Goal: Register for event/course

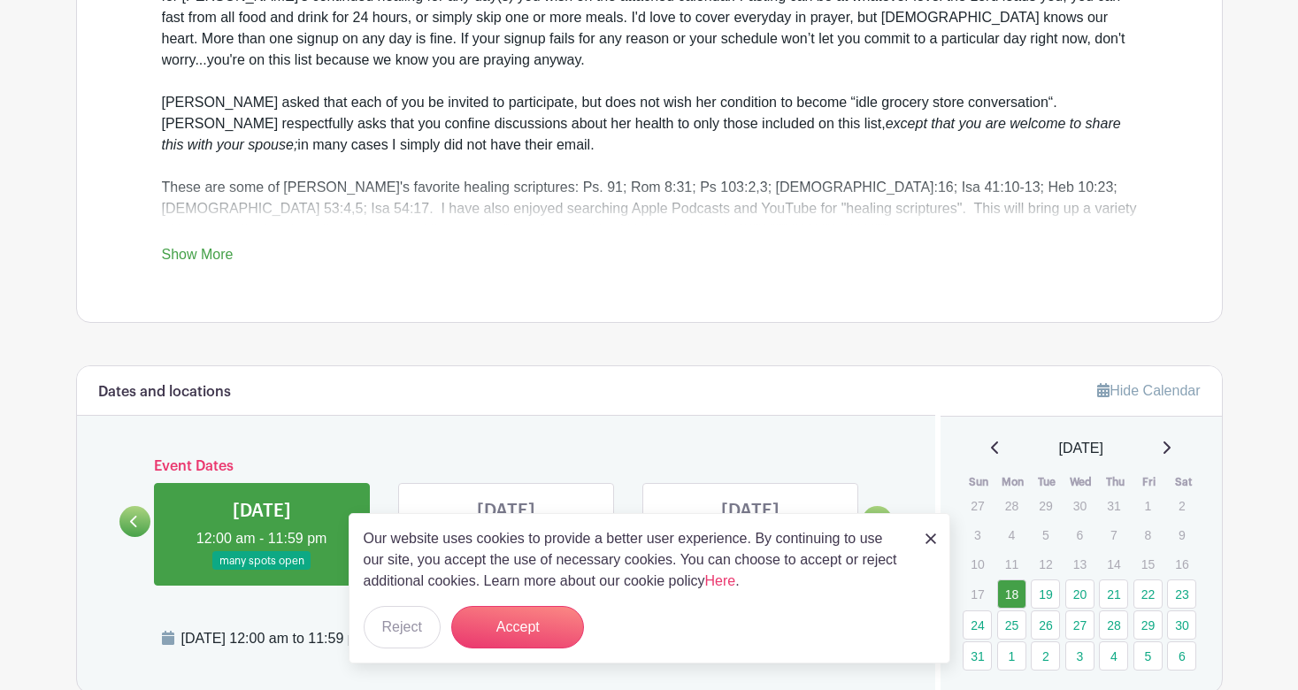
scroll to position [651, 0]
click at [226, 257] on link "Show More" at bounding box center [198, 257] width 72 height 22
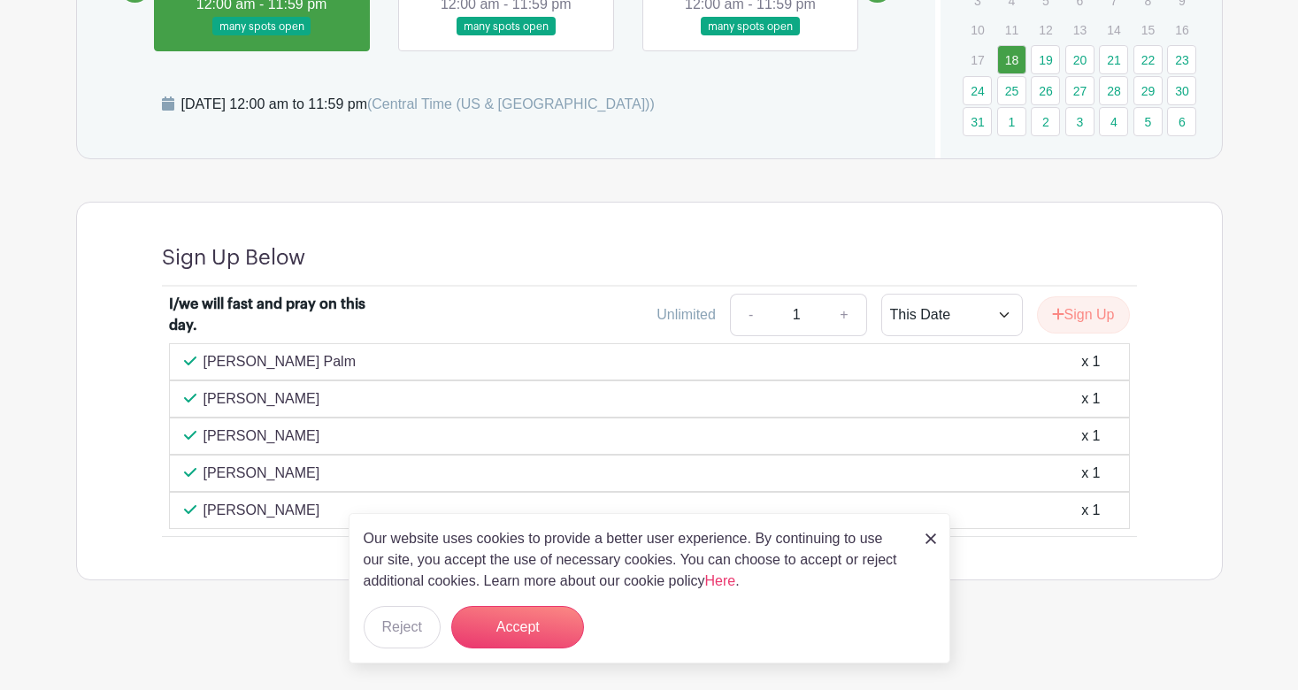
scroll to position [1279, 0]
click at [411, 630] on button "Reject" at bounding box center [402, 627] width 77 height 42
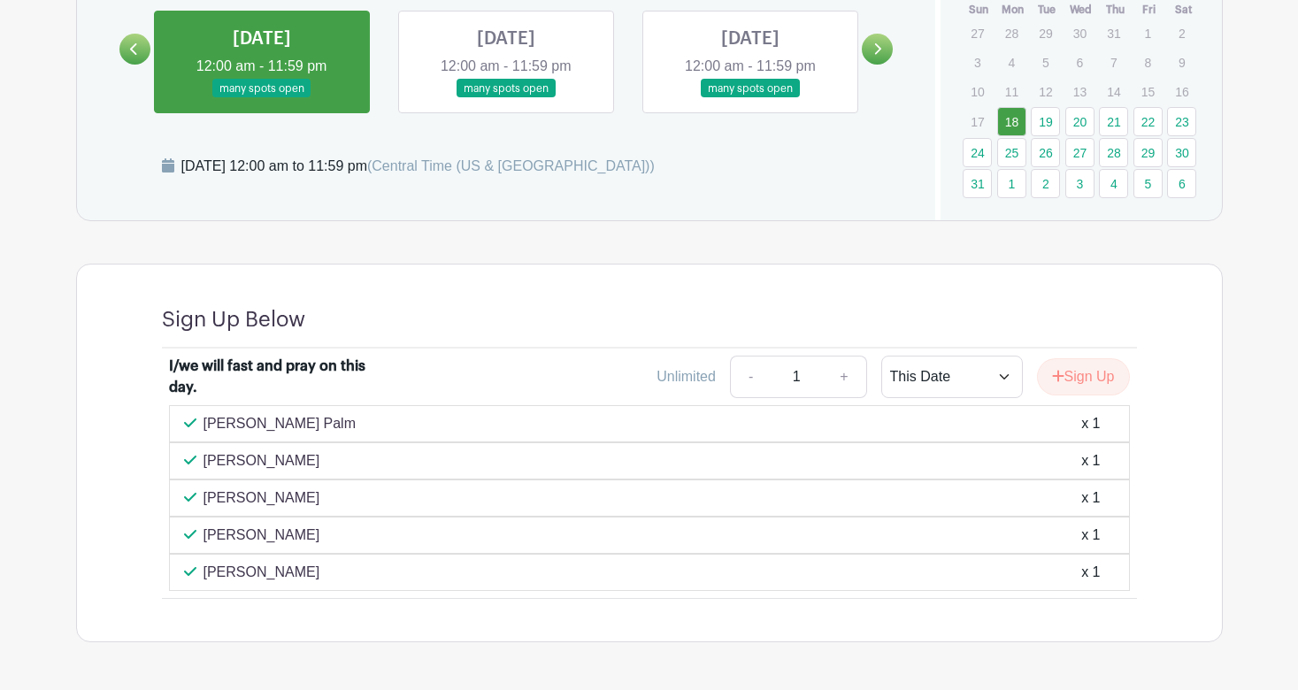
scroll to position [1217, 0]
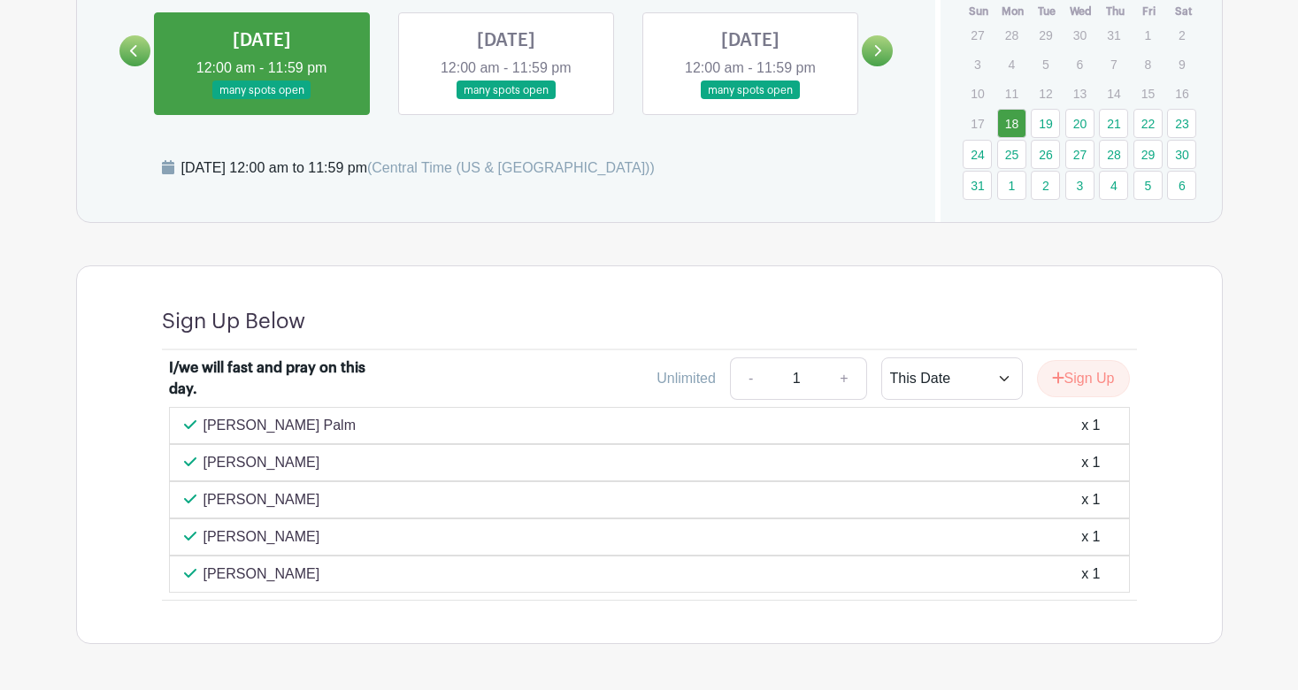
click at [506, 100] on link at bounding box center [506, 100] width 0 height 0
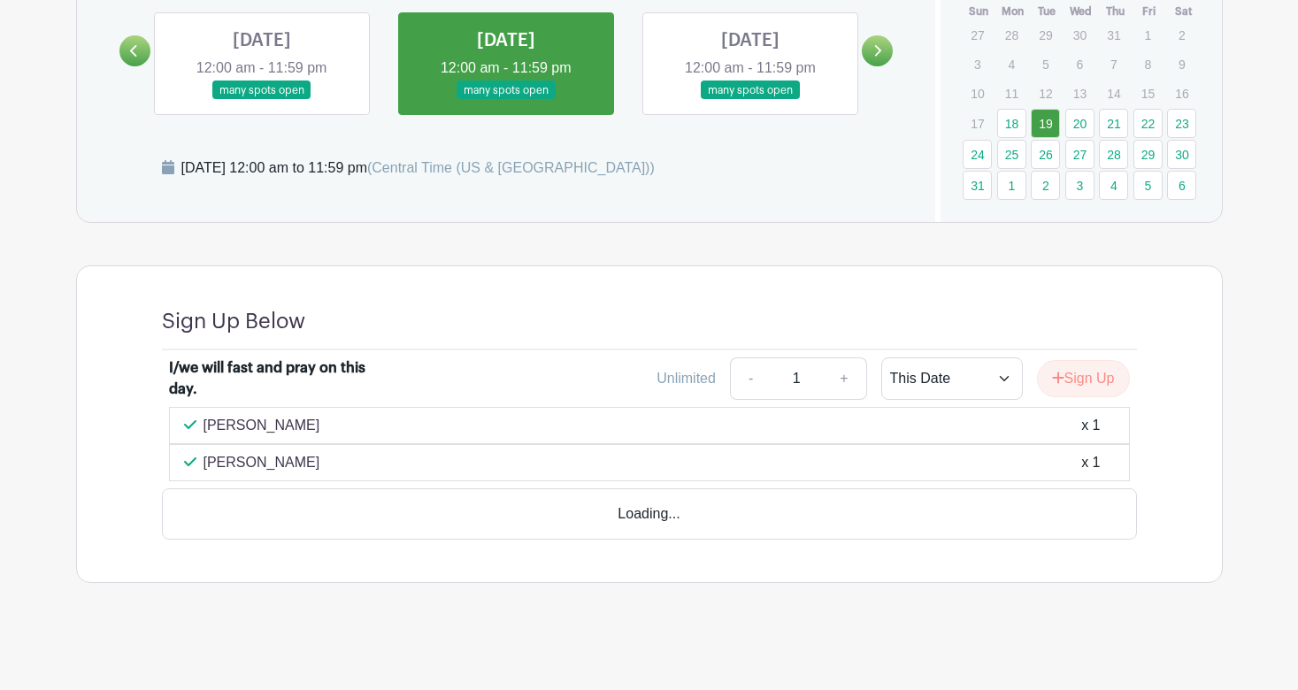
scroll to position [1168, 0]
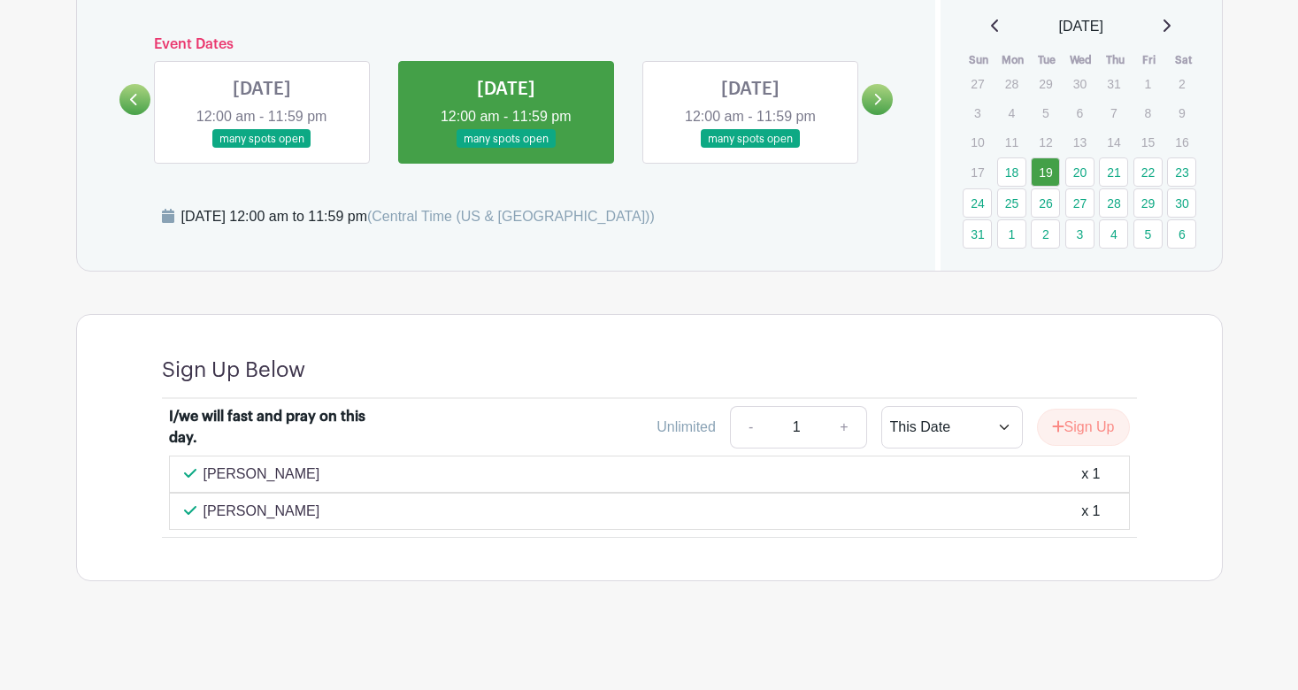
click at [750, 149] on link at bounding box center [750, 149] width 0 height 0
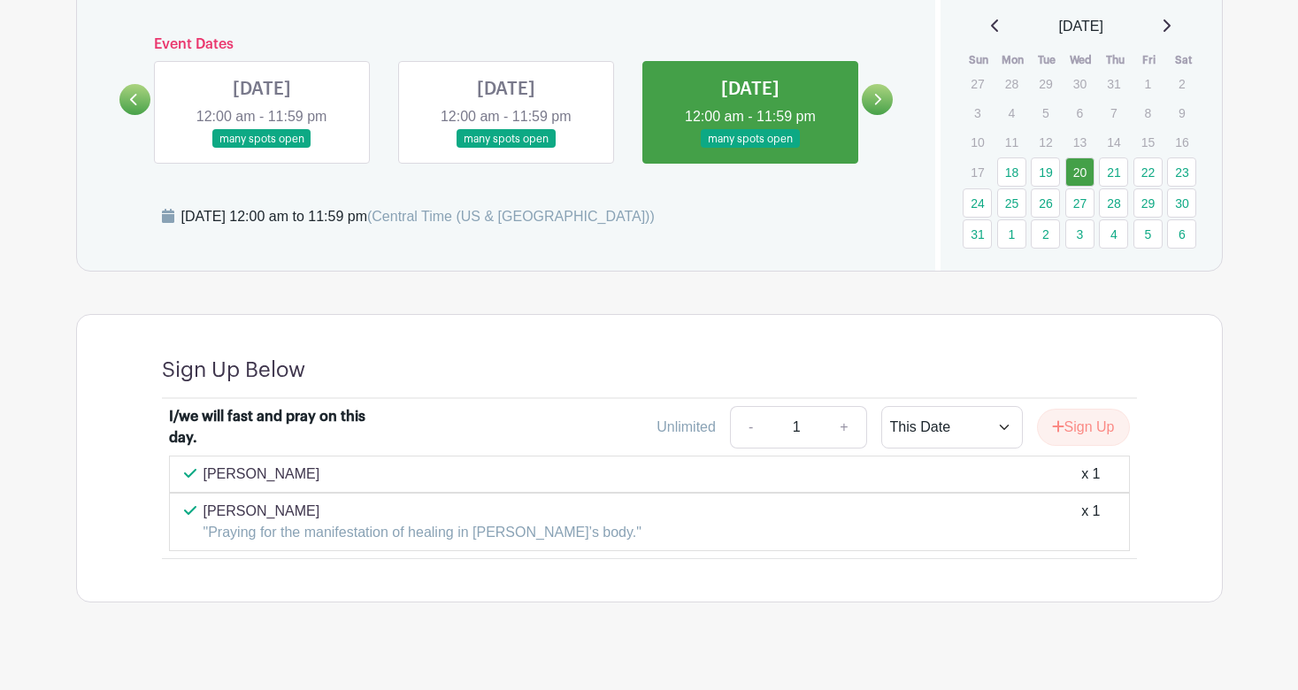
click at [877, 90] on link at bounding box center [877, 99] width 31 height 31
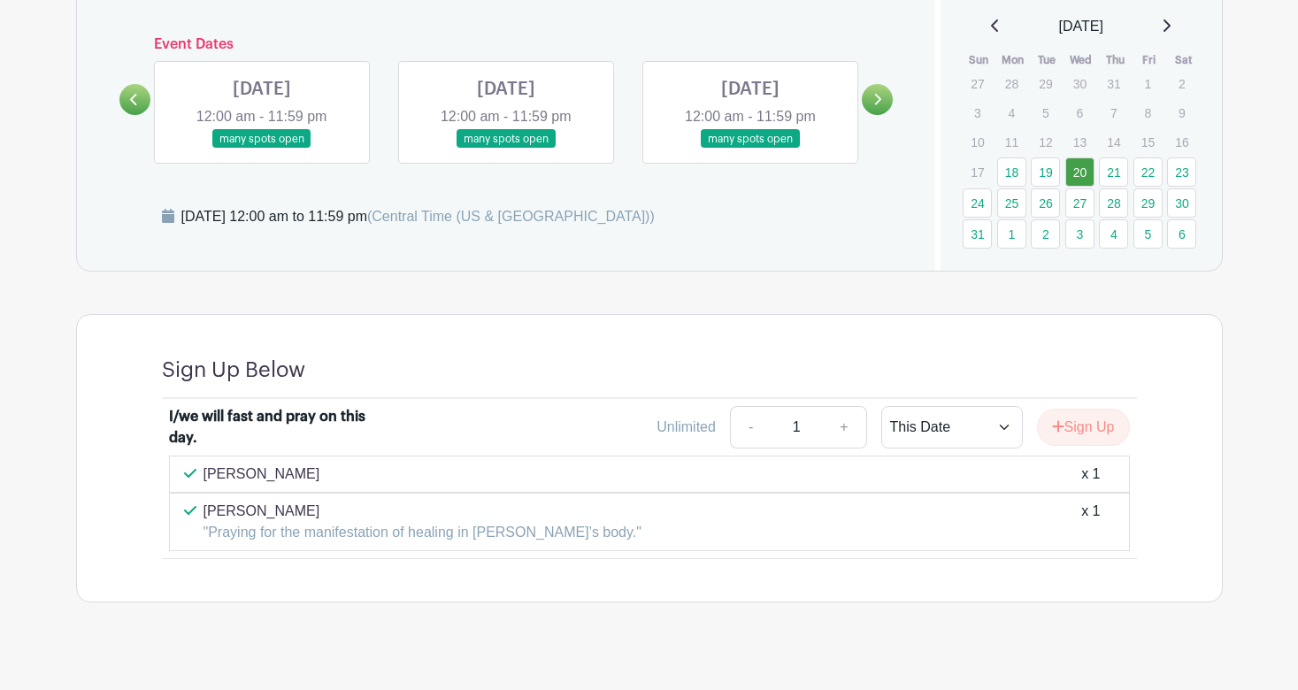
click at [262, 149] on link at bounding box center [262, 149] width 0 height 0
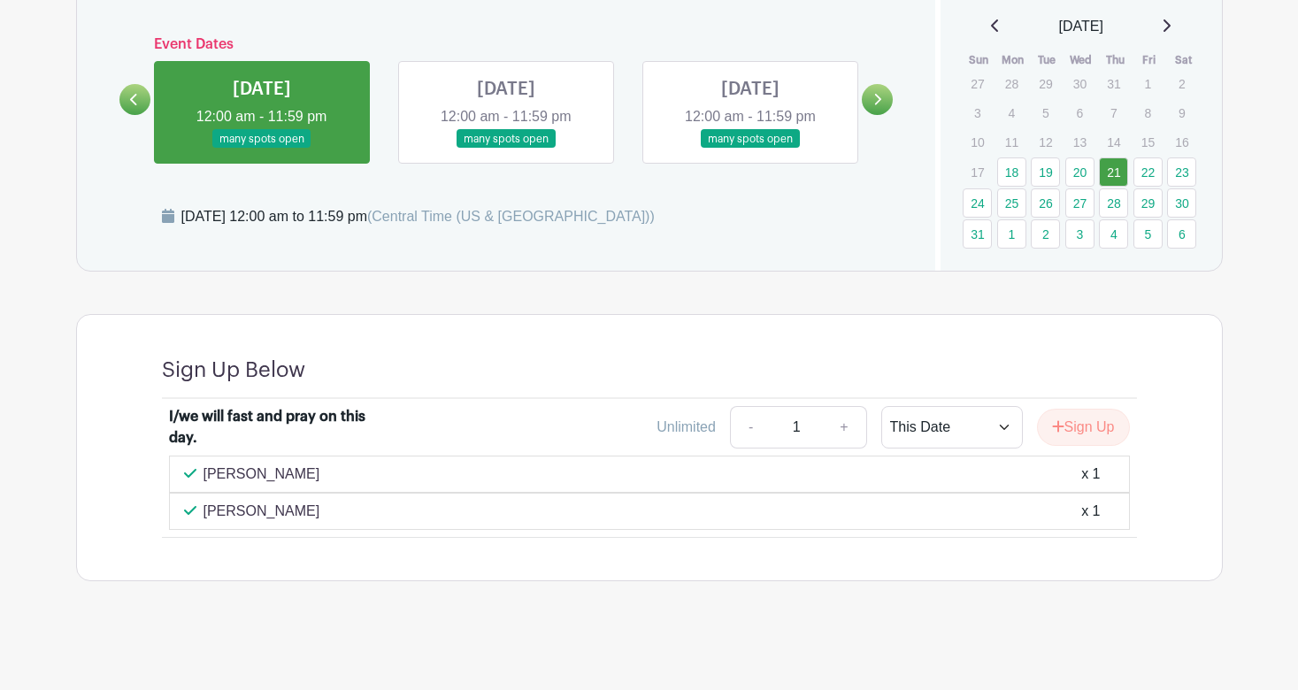
click at [506, 149] on link at bounding box center [506, 149] width 0 height 0
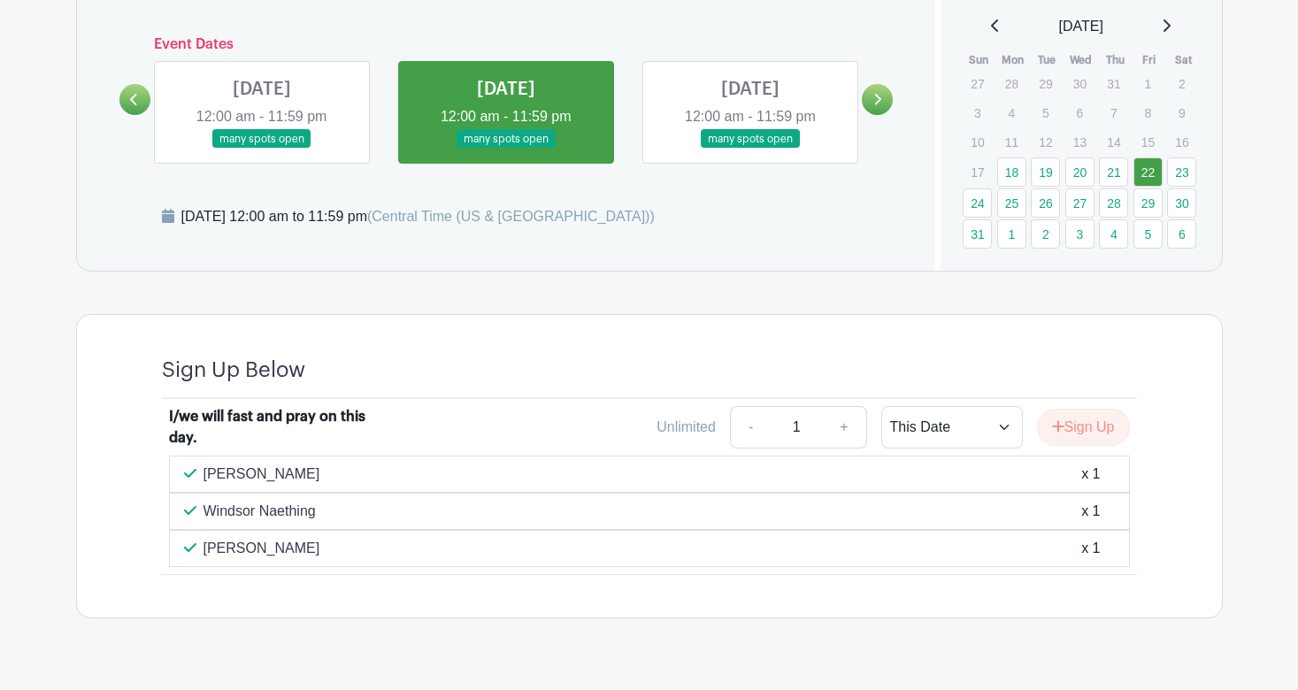
click at [750, 149] on link at bounding box center [750, 149] width 0 height 0
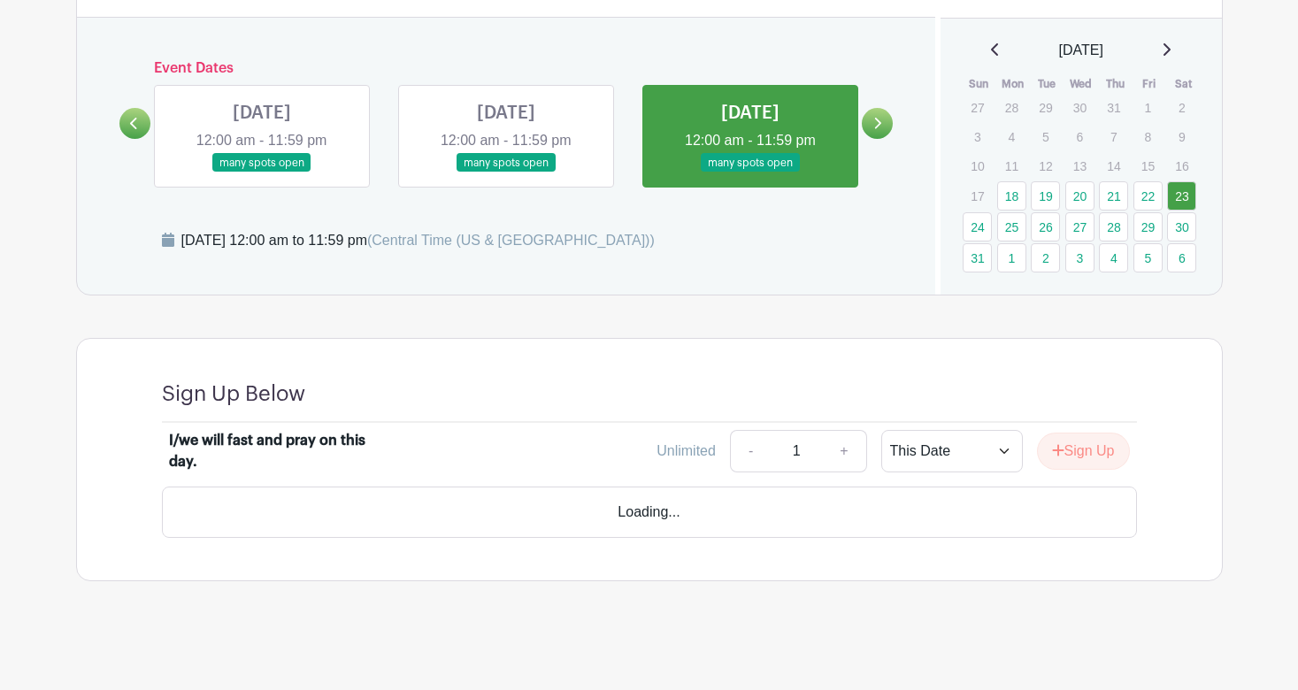
scroll to position [1094, 0]
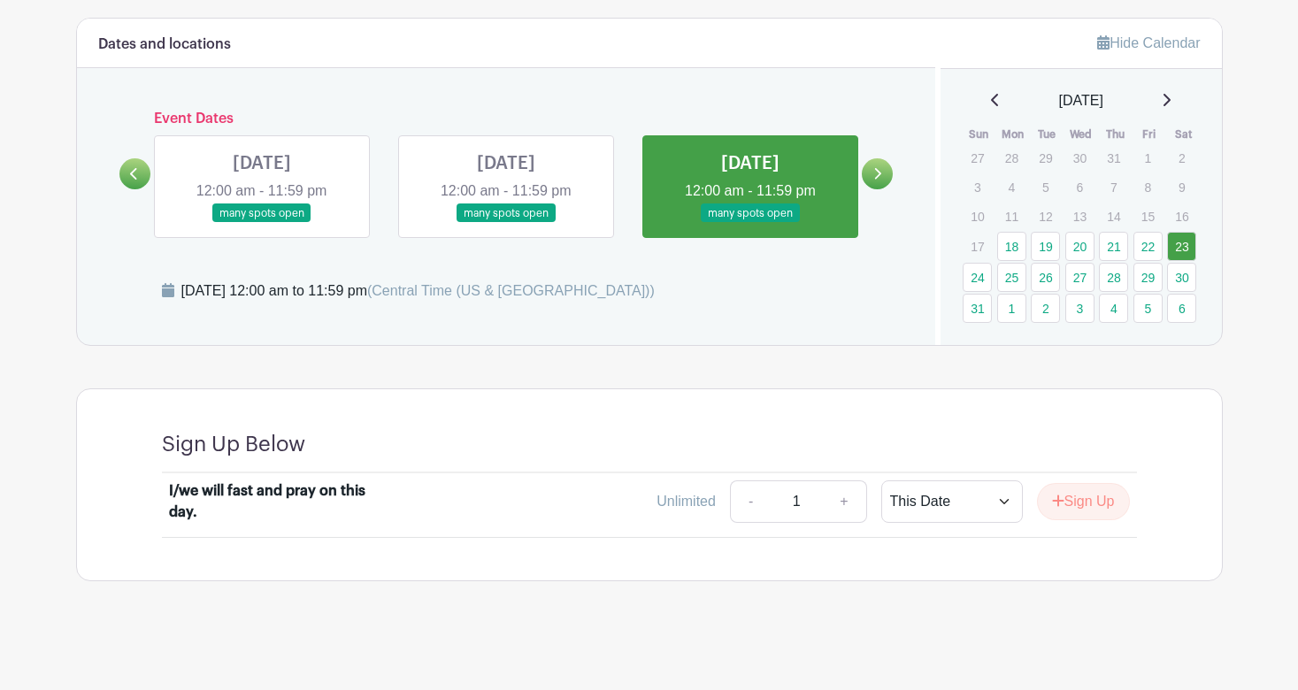
click at [877, 174] on icon at bounding box center [877, 173] width 8 height 13
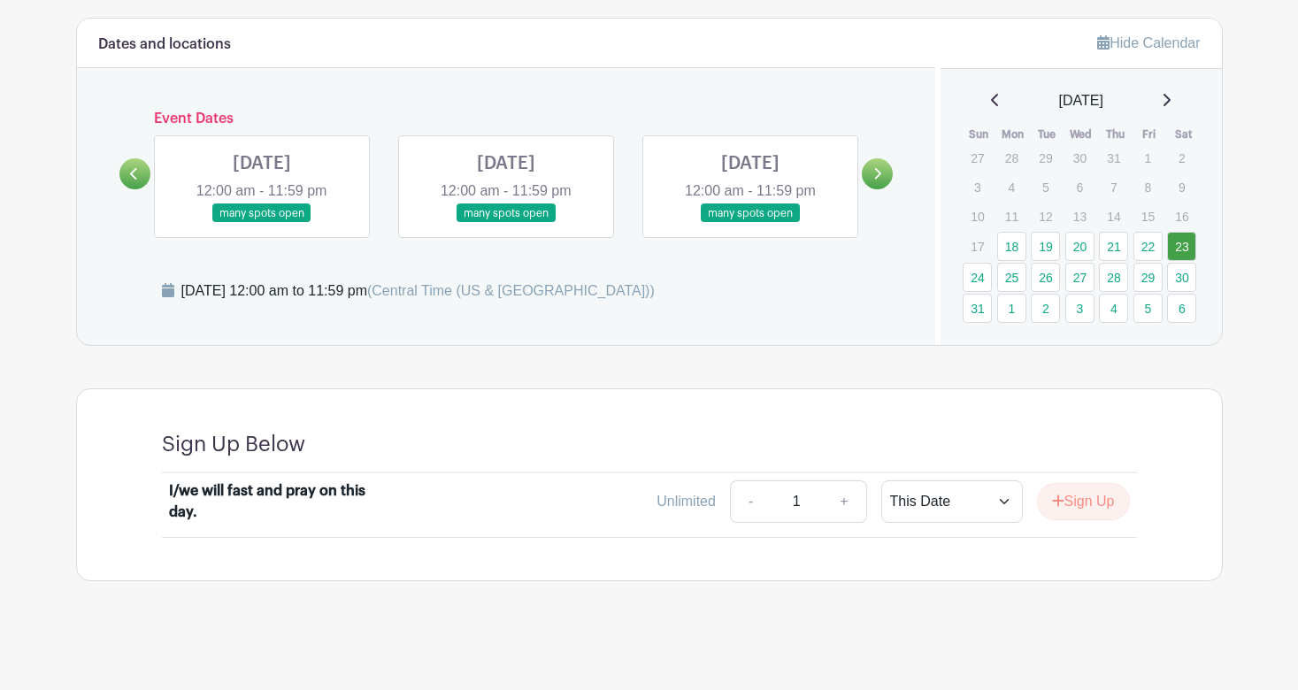
click at [506, 223] on link at bounding box center [506, 223] width 0 height 0
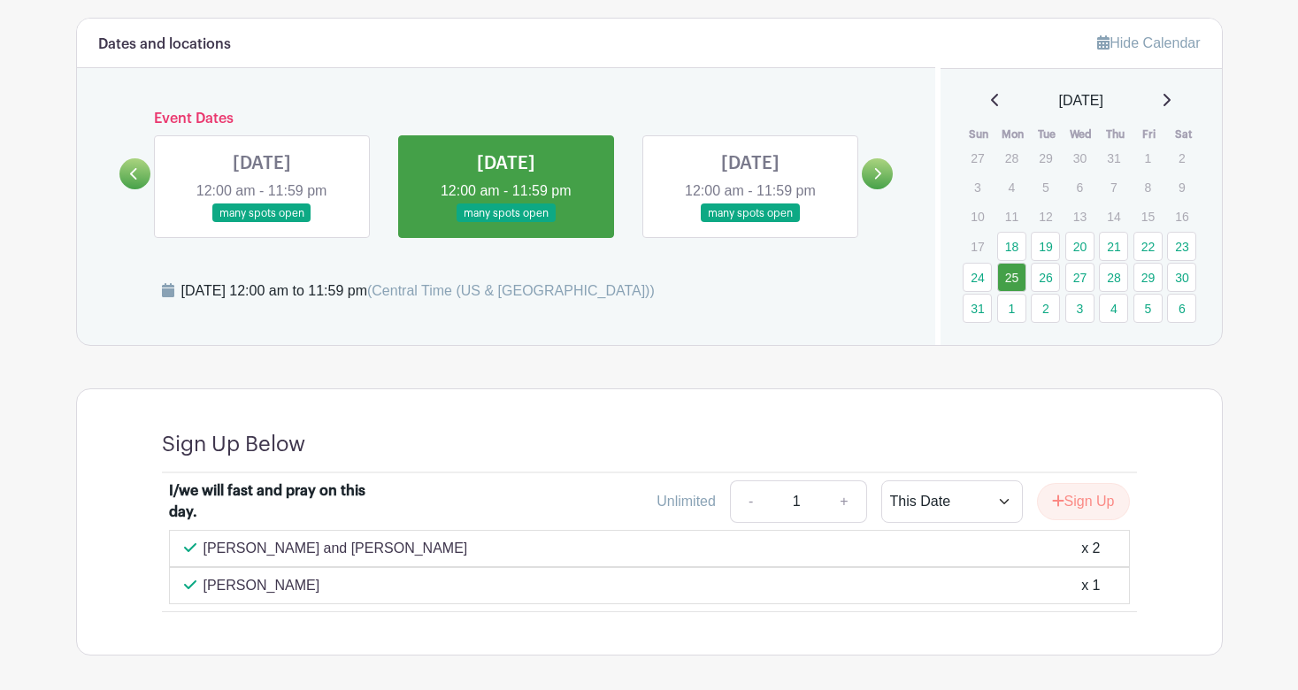
click at [262, 223] on link at bounding box center [262, 223] width 0 height 0
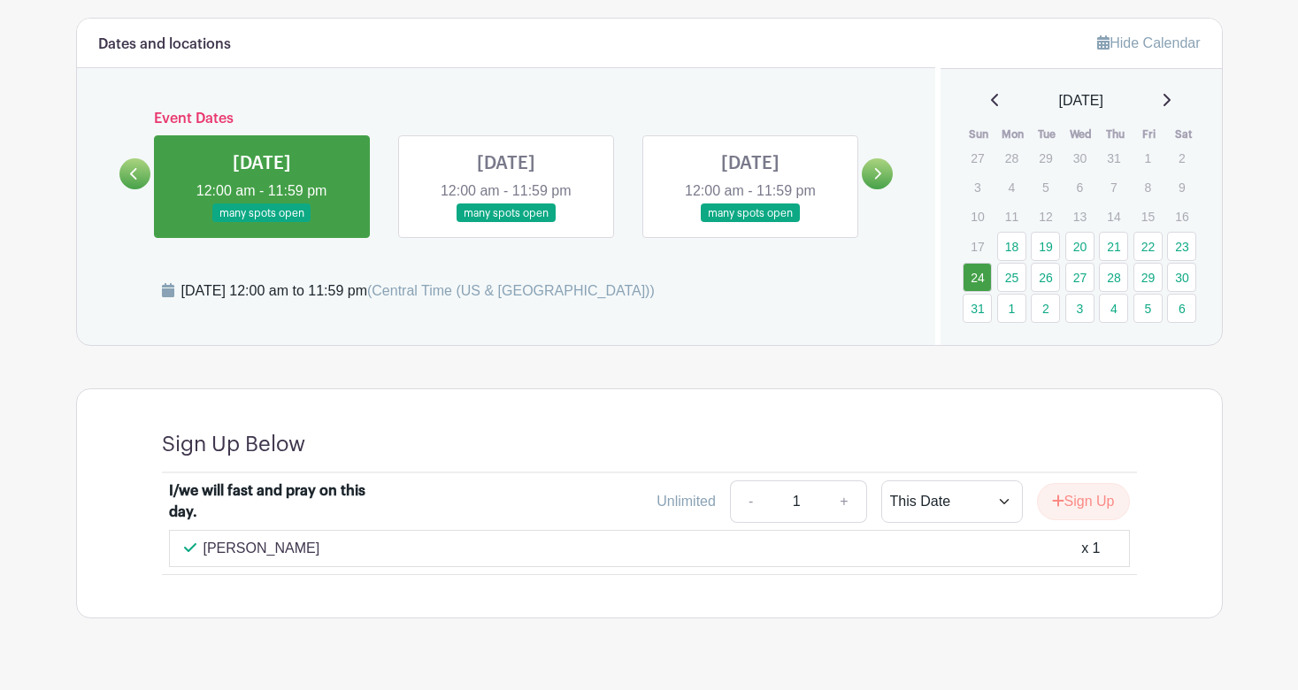
click at [750, 223] on link at bounding box center [750, 223] width 0 height 0
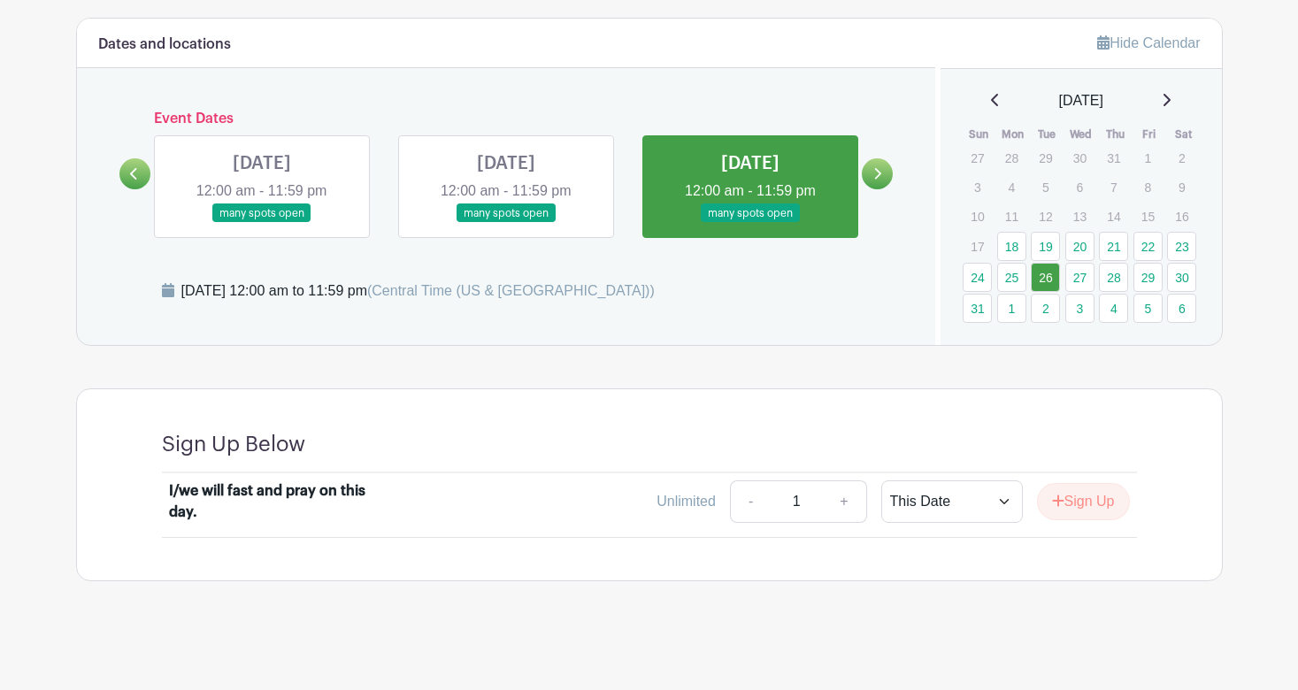
click at [880, 176] on icon at bounding box center [877, 173] width 8 height 13
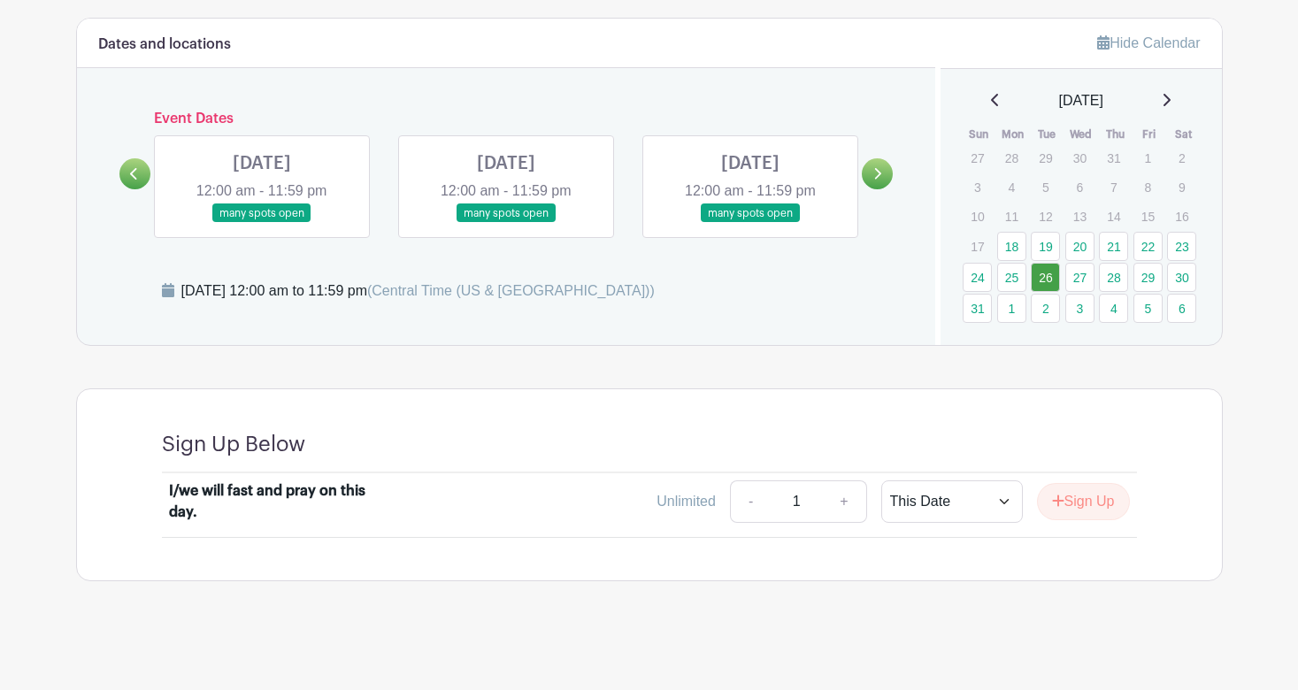
click at [750, 223] on link at bounding box center [750, 223] width 0 height 0
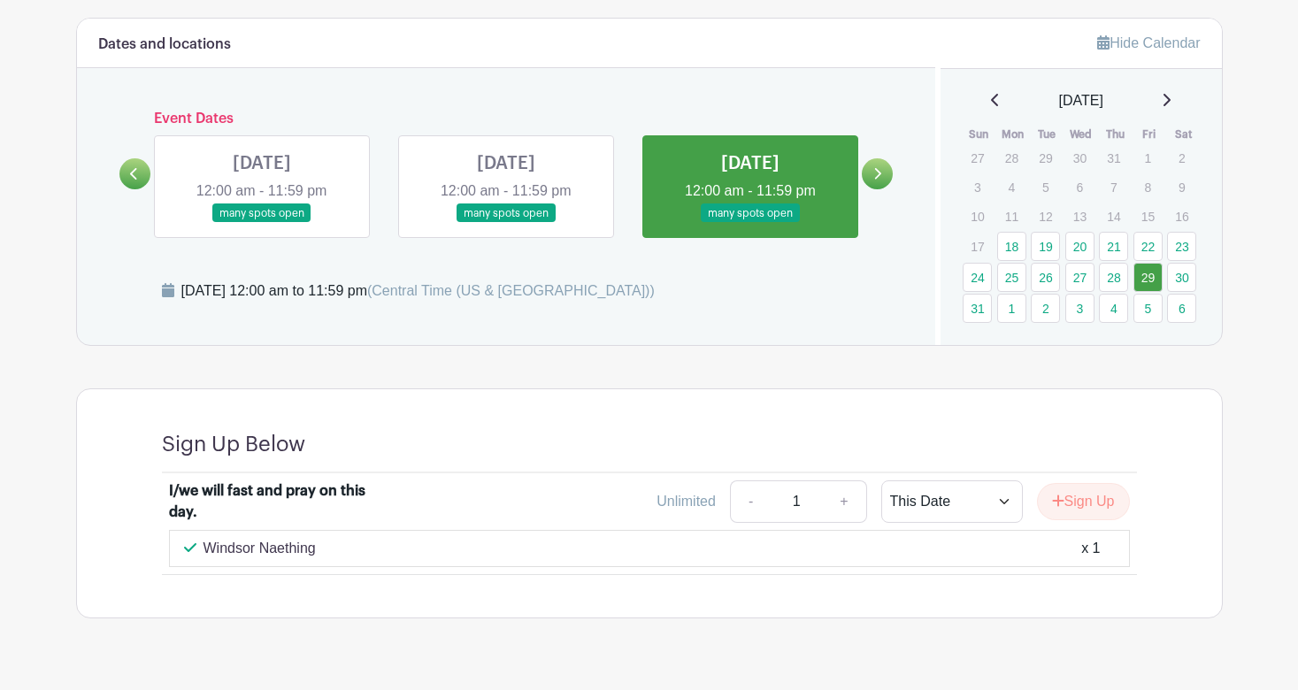
click at [506, 223] on link at bounding box center [506, 223] width 0 height 0
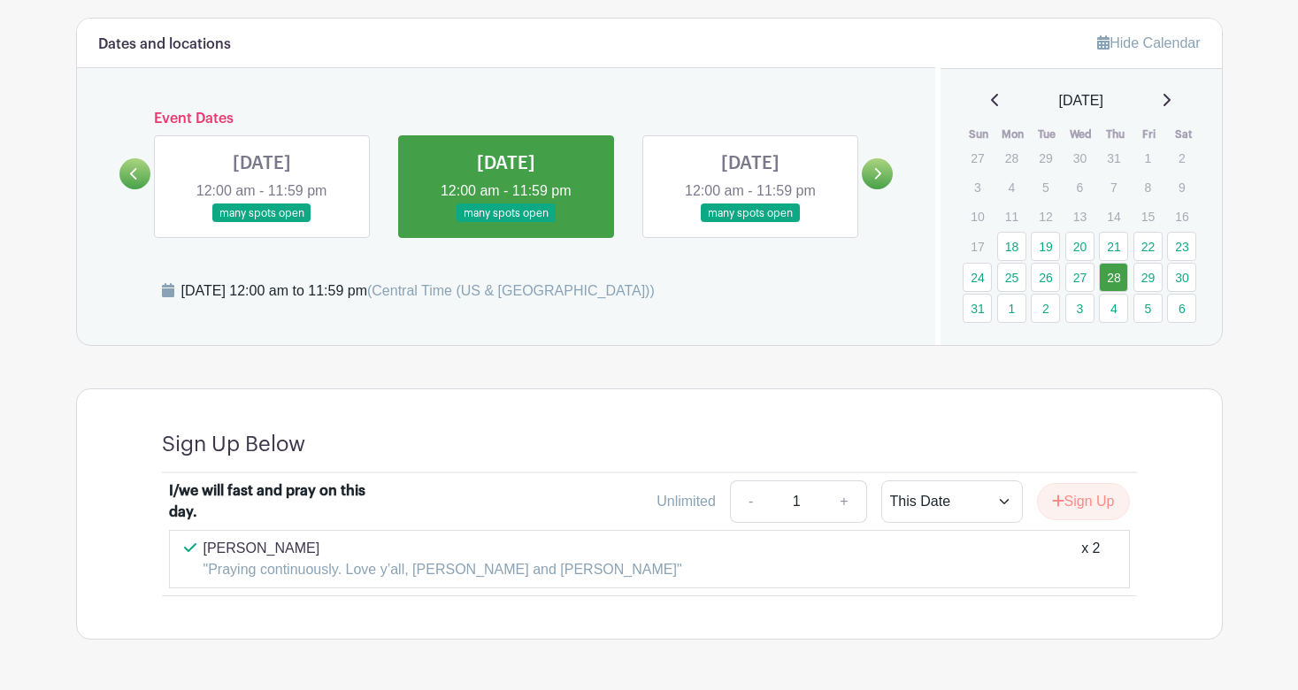
click at [262, 223] on link at bounding box center [262, 223] width 0 height 0
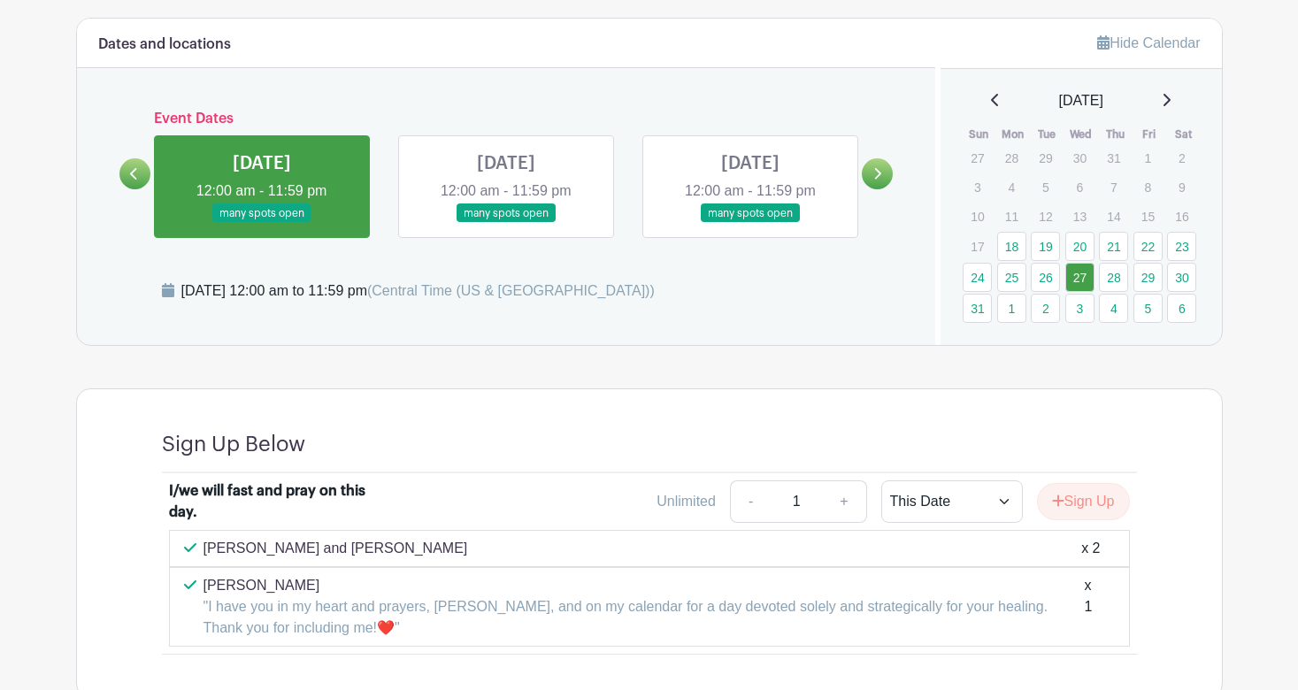
click at [136, 174] on icon at bounding box center [134, 173] width 8 height 13
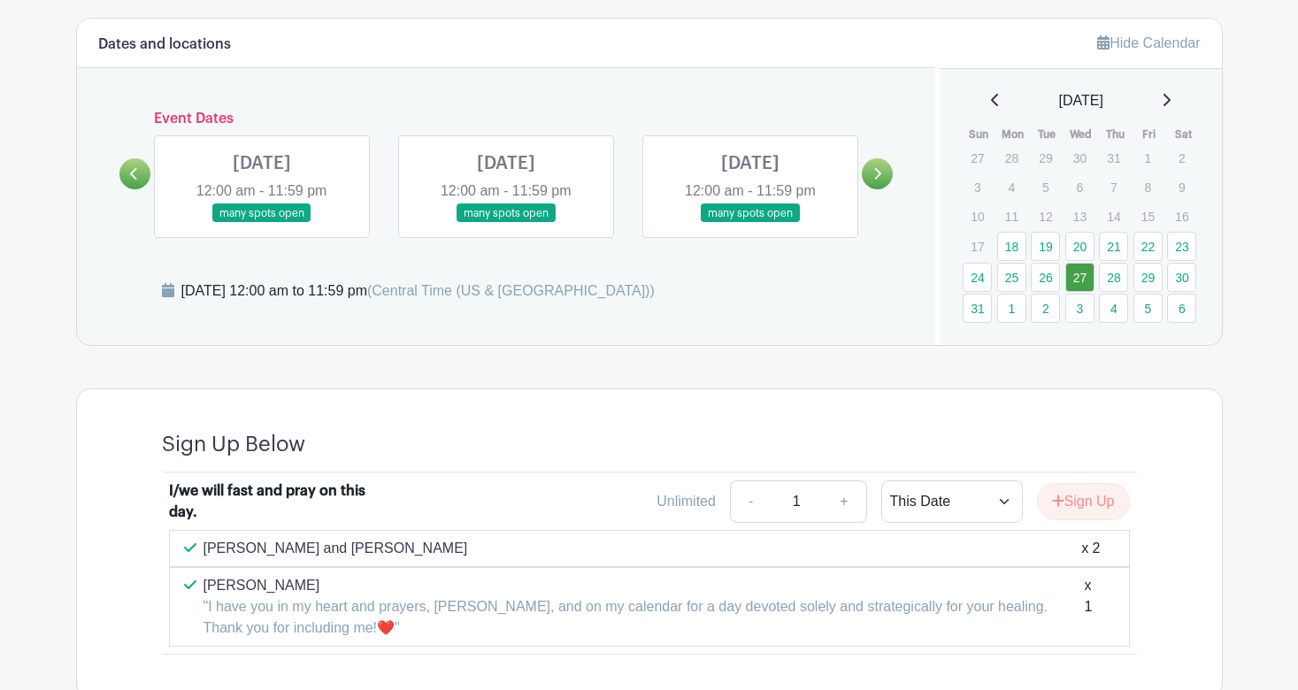
click at [136, 174] on icon at bounding box center [134, 173] width 8 height 13
click at [879, 180] on link at bounding box center [877, 173] width 31 height 31
click at [880, 180] on link at bounding box center [877, 173] width 31 height 31
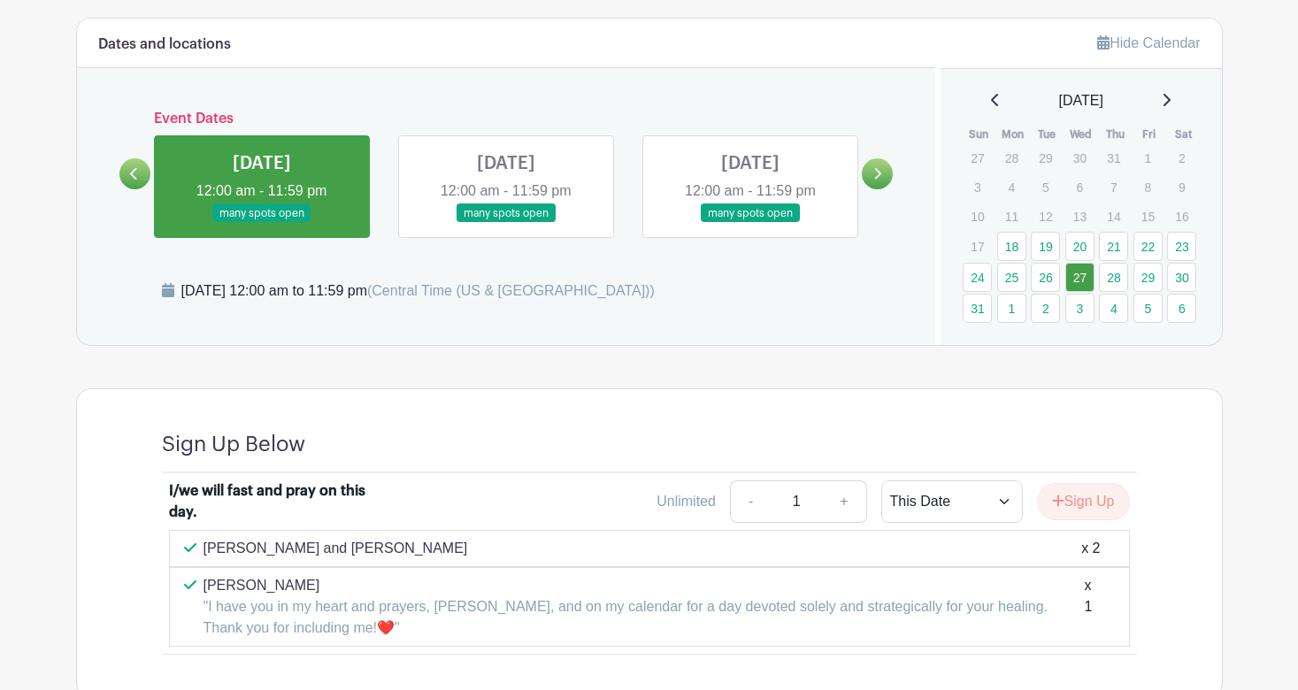
click at [880, 180] on link at bounding box center [877, 173] width 31 height 31
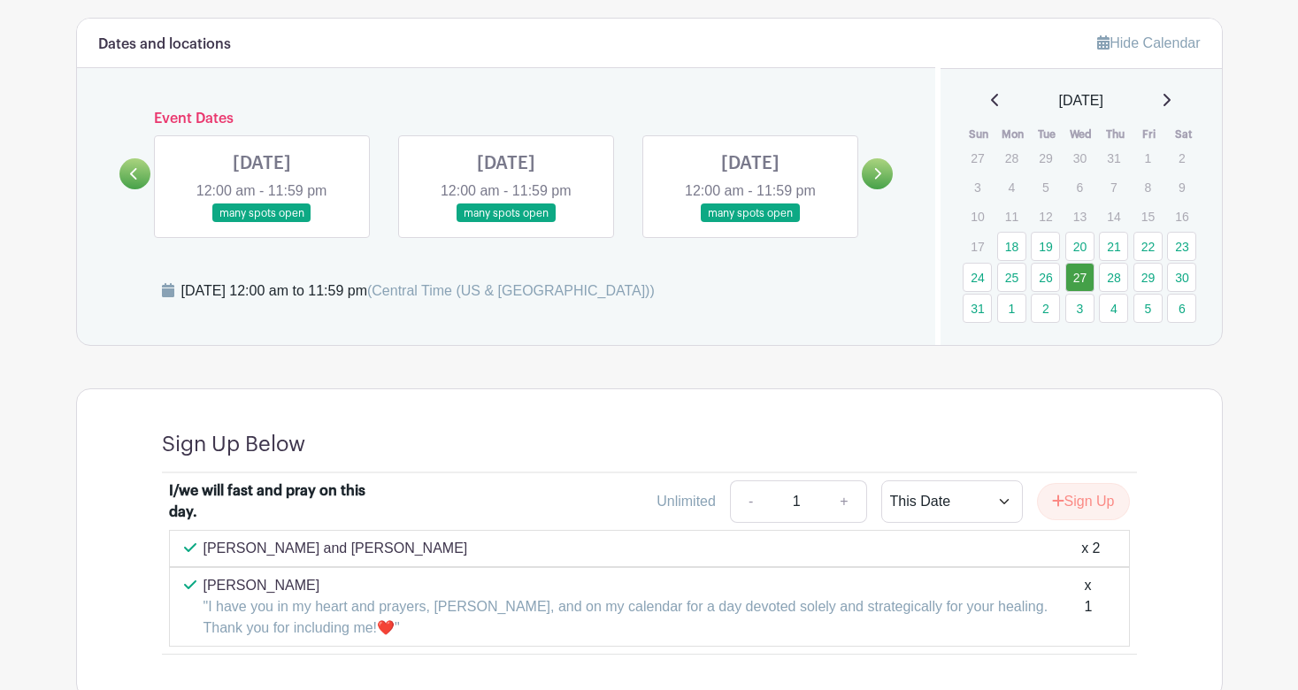
click at [880, 181] on link at bounding box center [877, 173] width 31 height 31
click at [750, 223] on link at bounding box center [750, 223] width 0 height 0
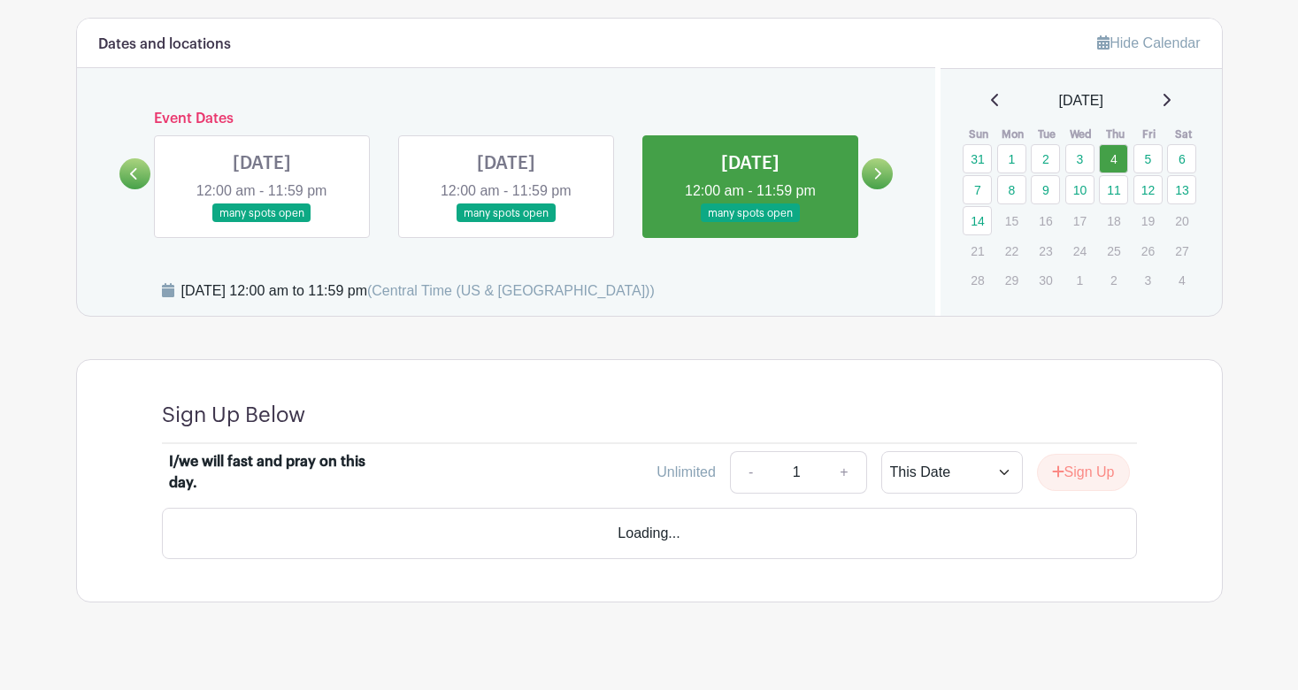
scroll to position [1064, 0]
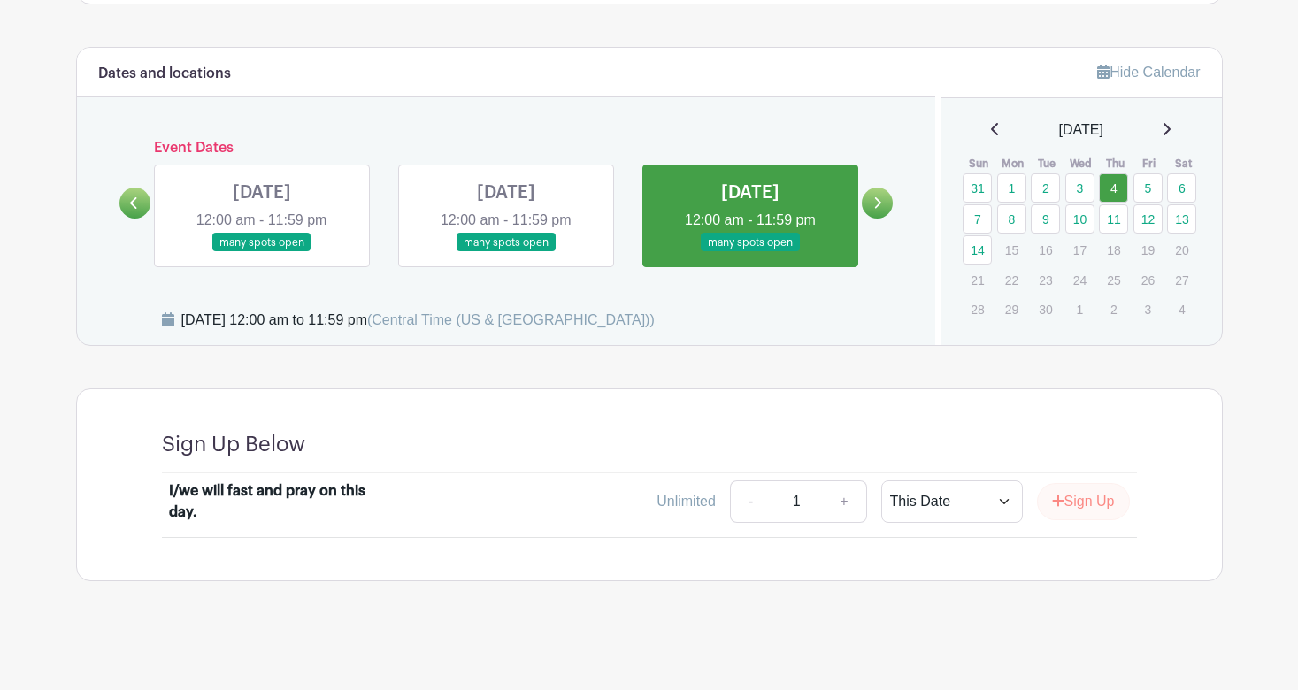
click at [1077, 501] on button "Sign Up" at bounding box center [1083, 501] width 93 height 37
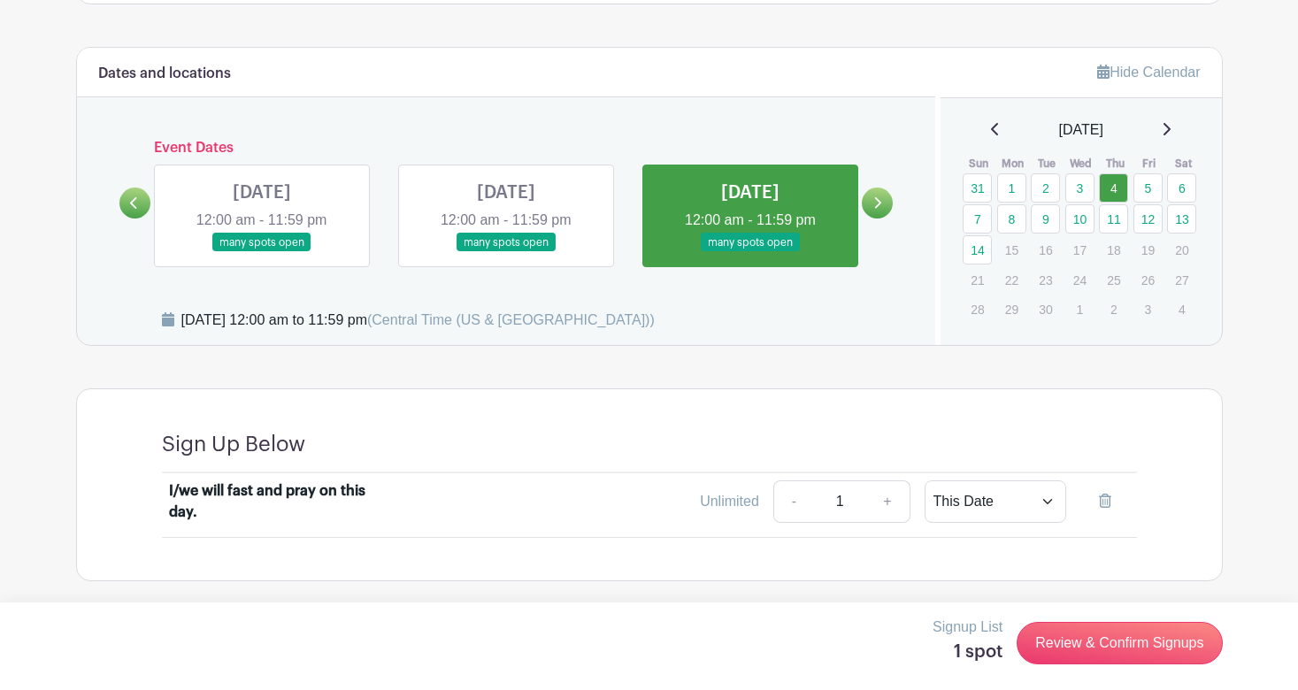
click at [376, 489] on div "I/we will fast and pray on this day." at bounding box center [278, 501] width 219 height 42
click at [1056, 641] on link "Review & Confirm Signups" at bounding box center [1119, 643] width 205 height 42
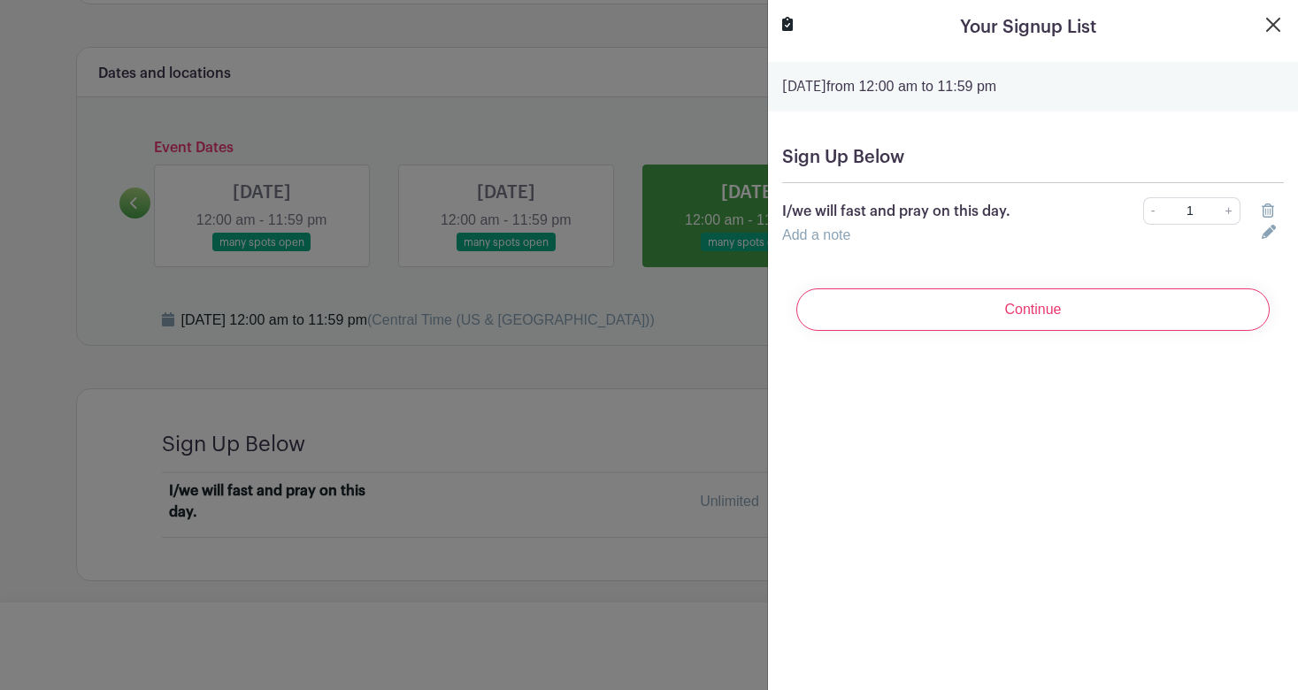
click at [1275, 25] on button "Close" at bounding box center [1273, 24] width 21 height 21
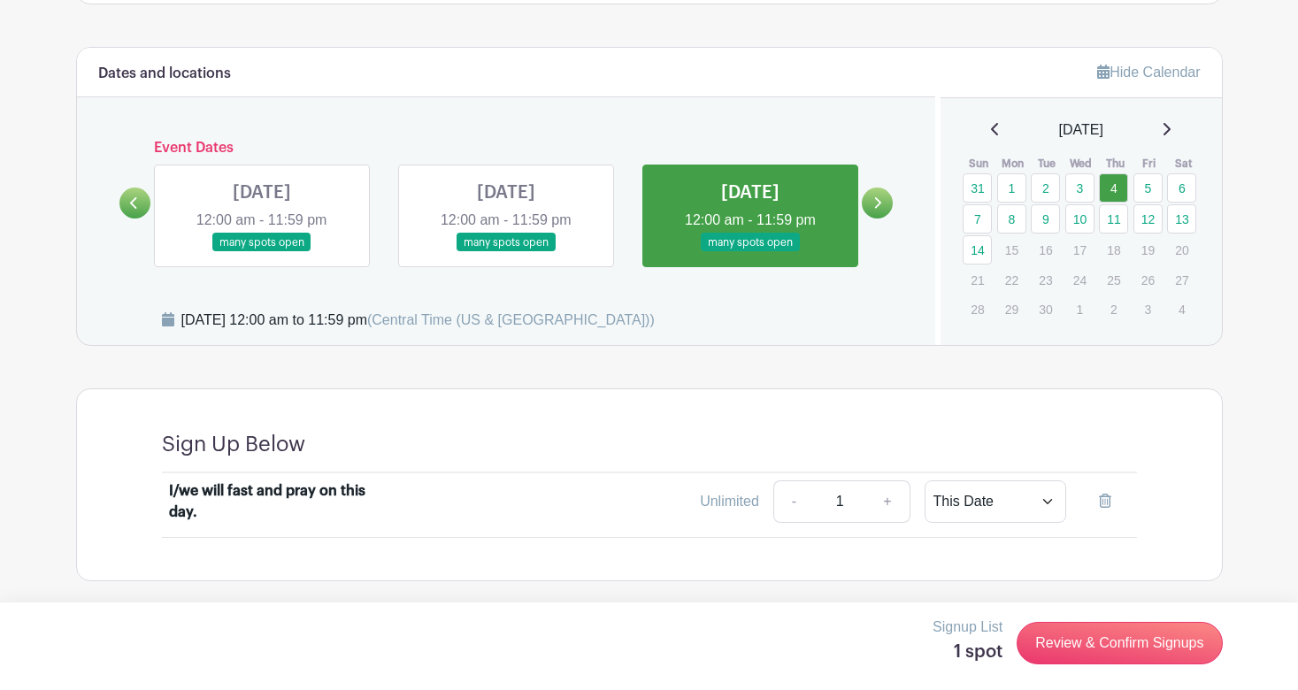
click at [283, 488] on div "I/we will fast and pray on this day." at bounding box center [278, 501] width 219 height 42
click at [1061, 645] on link "Review & Confirm Signups" at bounding box center [1119, 643] width 205 height 42
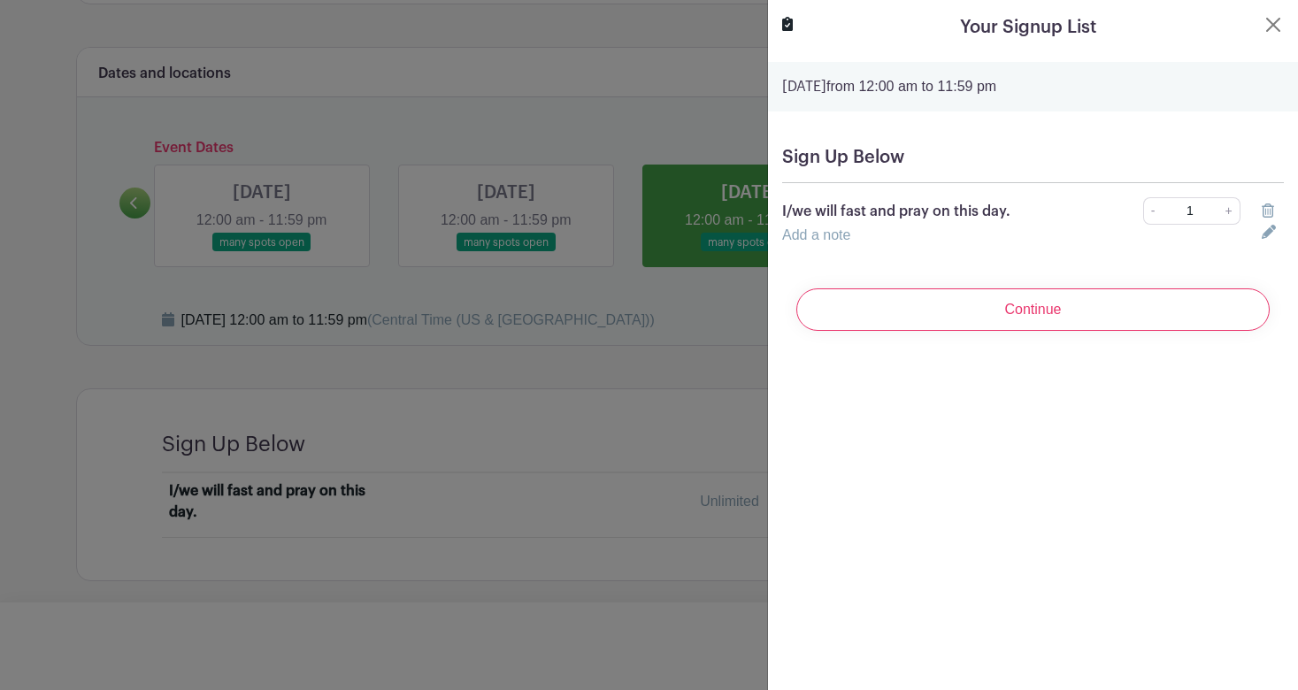
click at [849, 237] on link "Add a note" at bounding box center [816, 234] width 68 height 15
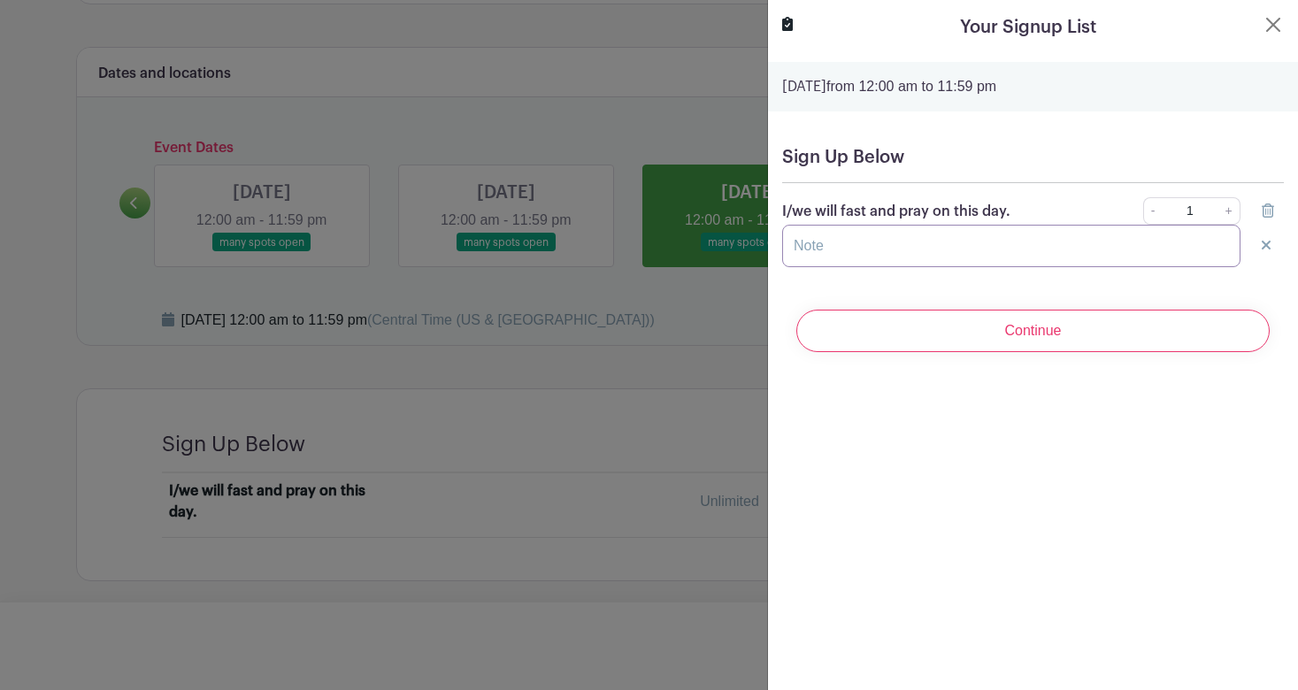
click at [849, 247] on input "text" at bounding box center [1011, 246] width 458 height 42
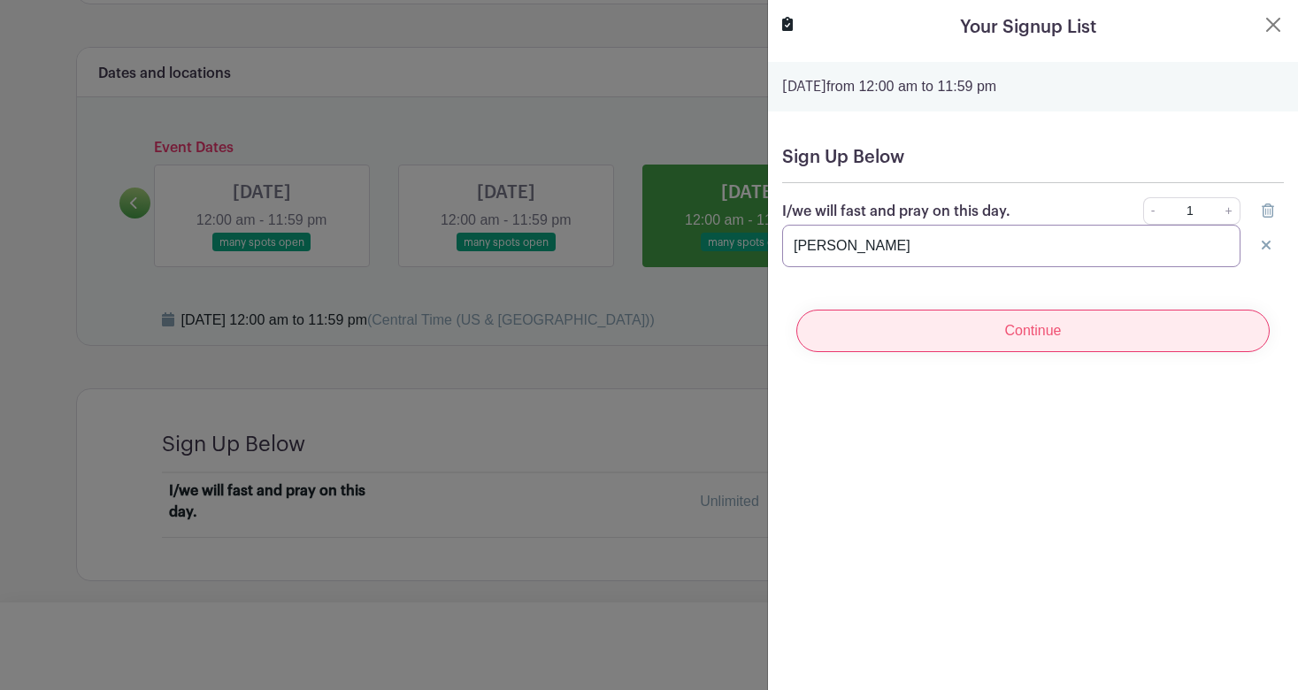
type input "[PERSON_NAME]"
click at [930, 342] on input "Continue" at bounding box center [1032, 331] width 473 height 42
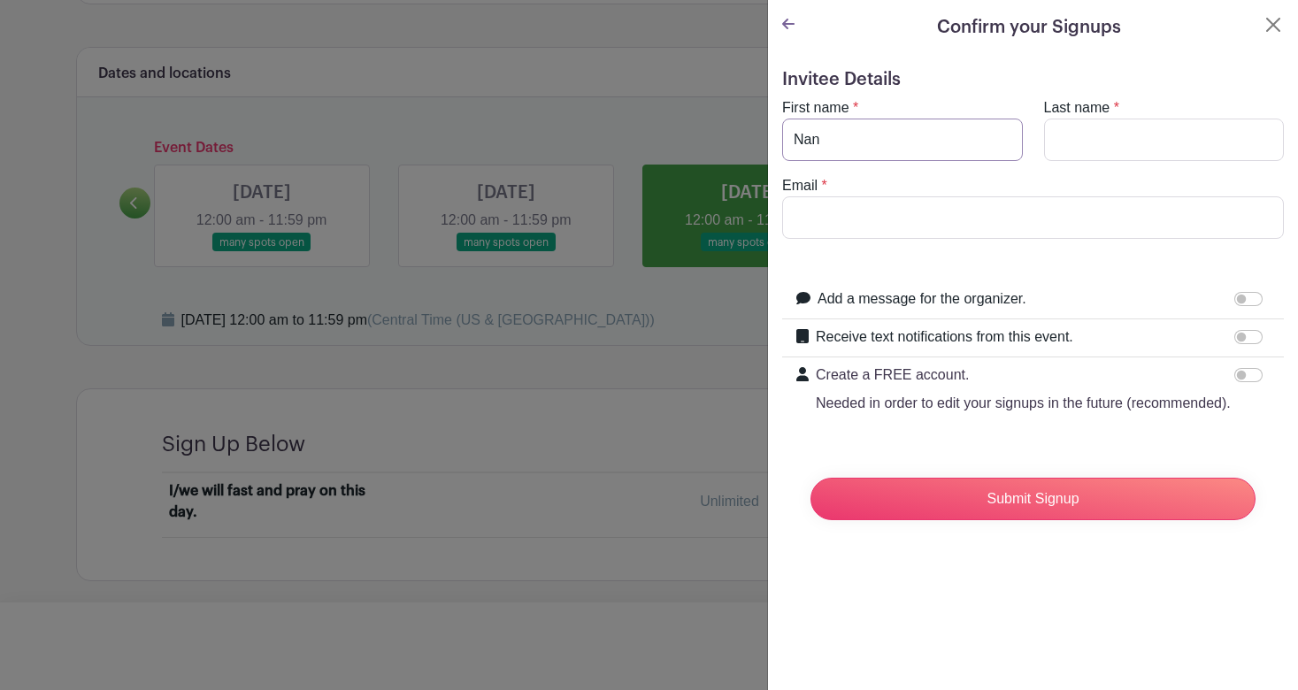
type input "Nan"
click at [795, 23] on div "Confirm your Signups" at bounding box center [1033, 27] width 502 height 27
click at [787, 23] on icon at bounding box center [788, 24] width 12 height 14
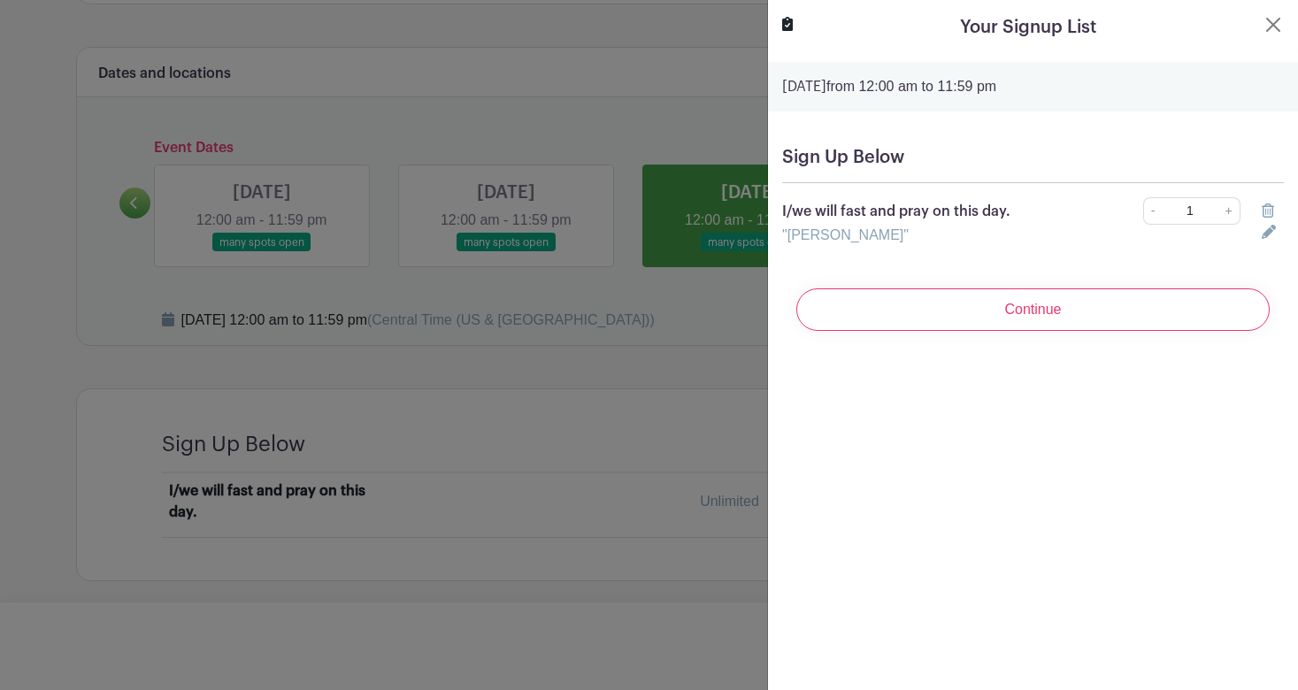
drag, startPoint x: 884, startPoint y: 235, endPoint x: 779, endPoint y: 236, distance: 105.3
click at [779, 236] on div ""[PERSON_NAME]"" at bounding box center [1012, 235] width 480 height 21
click at [900, 239] on div ""[PERSON_NAME]"" at bounding box center [1012, 235] width 480 height 21
click at [884, 236] on div ""[PERSON_NAME]"" at bounding box center [1012, 235] width 480 height 21
click at [880, 230] on div ""[PERSON_NAME]"" at bounding box center [1012, 235] width 480 height 21
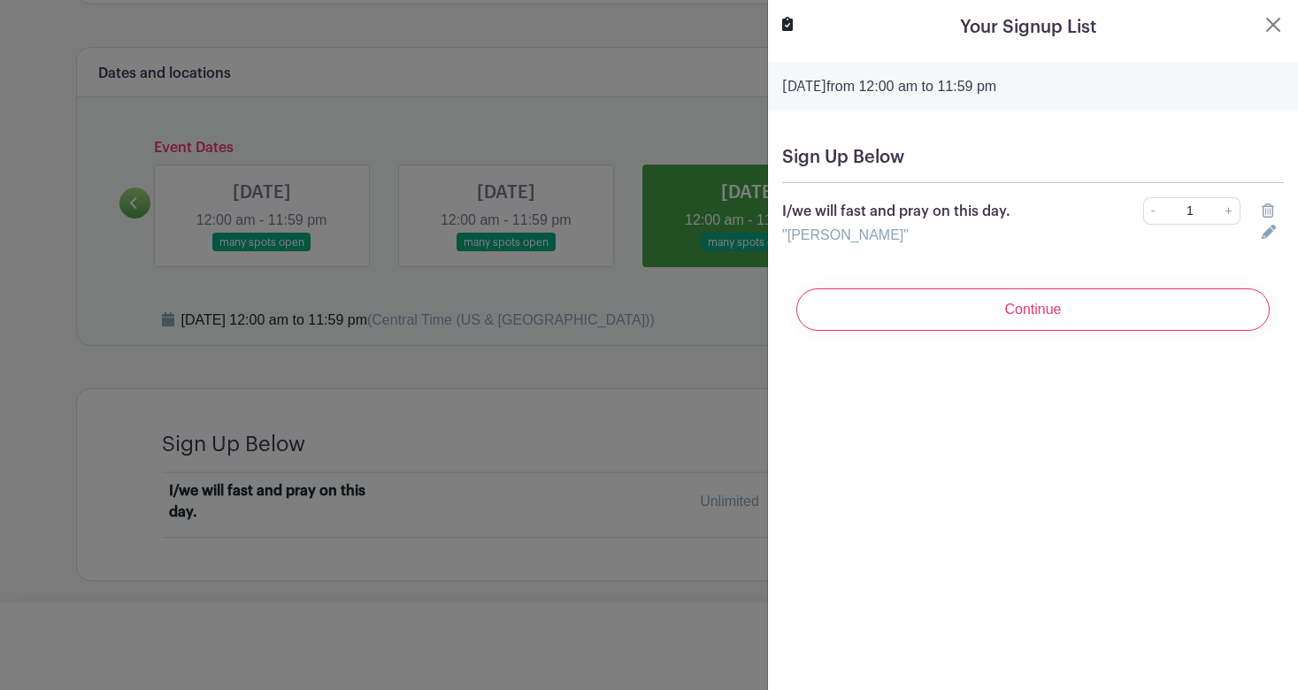
click at [836, 235] on link ""[PERSON_NAME]"" at bounding box center [845, 234] width 127 height 15
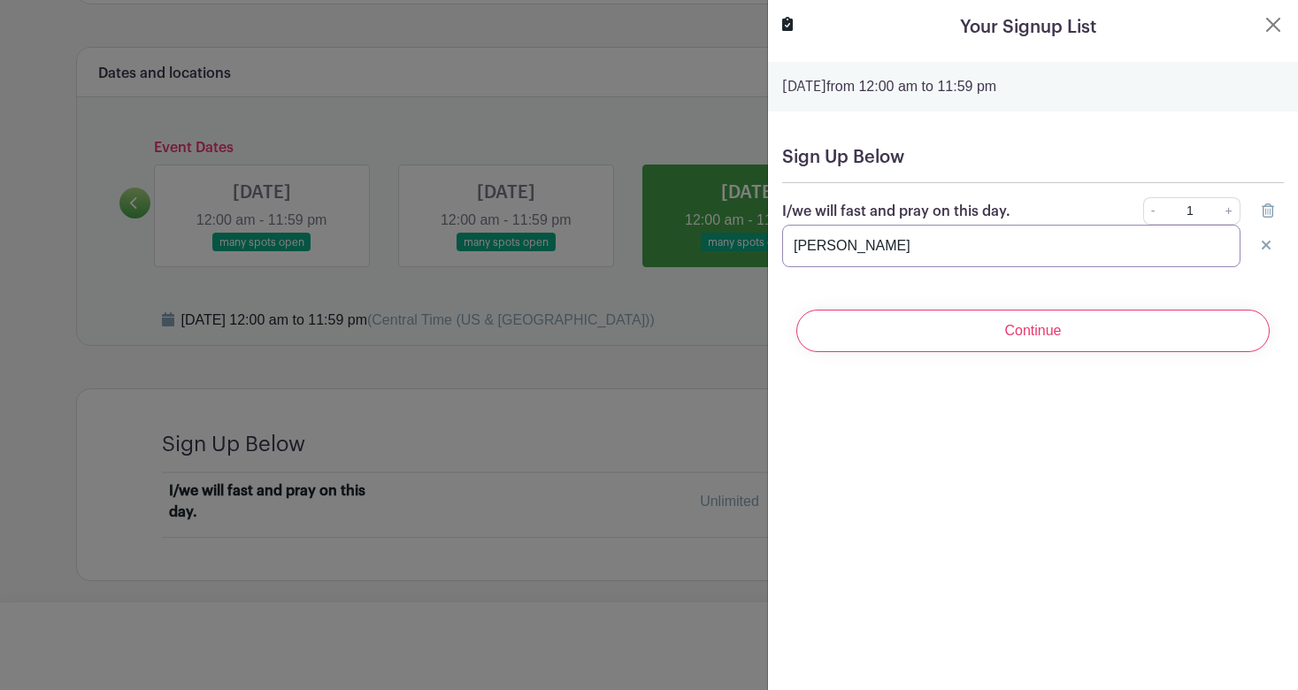
click at [836, 235] on input "[PERSON_NAME]" at bounding box center [1011, 246] width 458 height 42
type input "[PERSON_NAME]"
click at [822, 247] on input "[PERSON_NAME]" at bounding box center [1011, 246] width 458 height 42
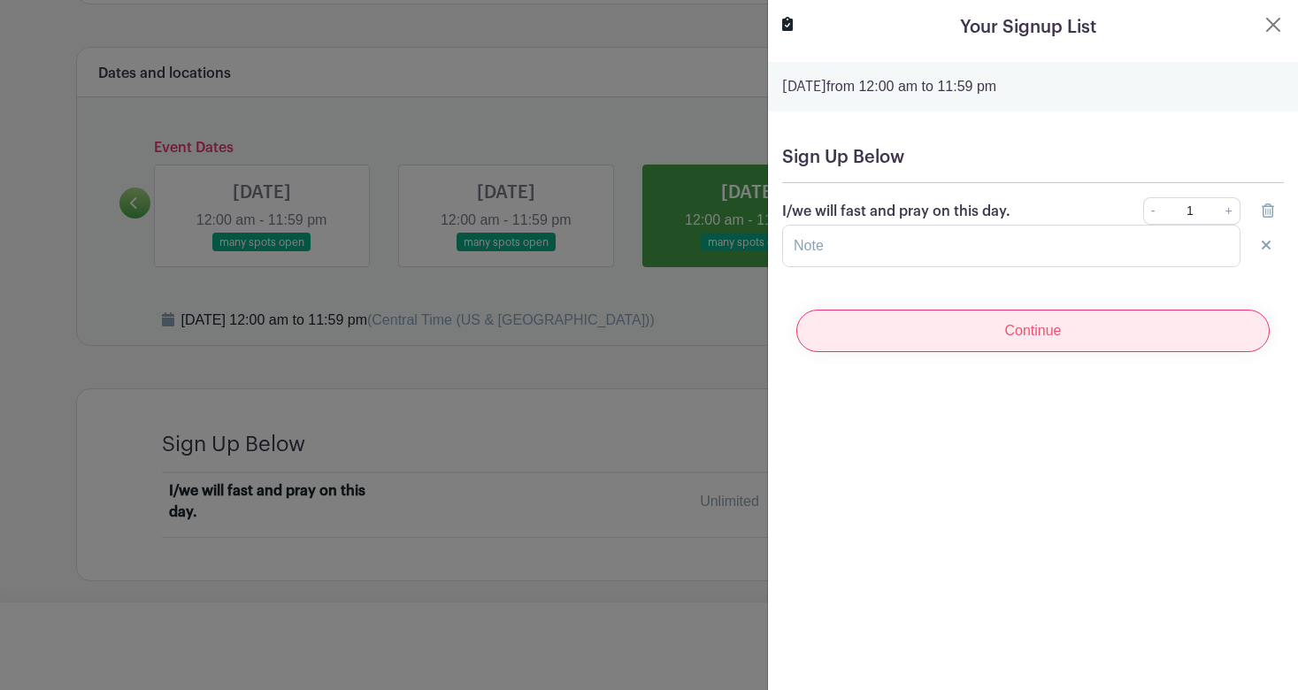
click at [986, 337] on input "Continue" at bounding box center [1032, 331] width 473 height 42
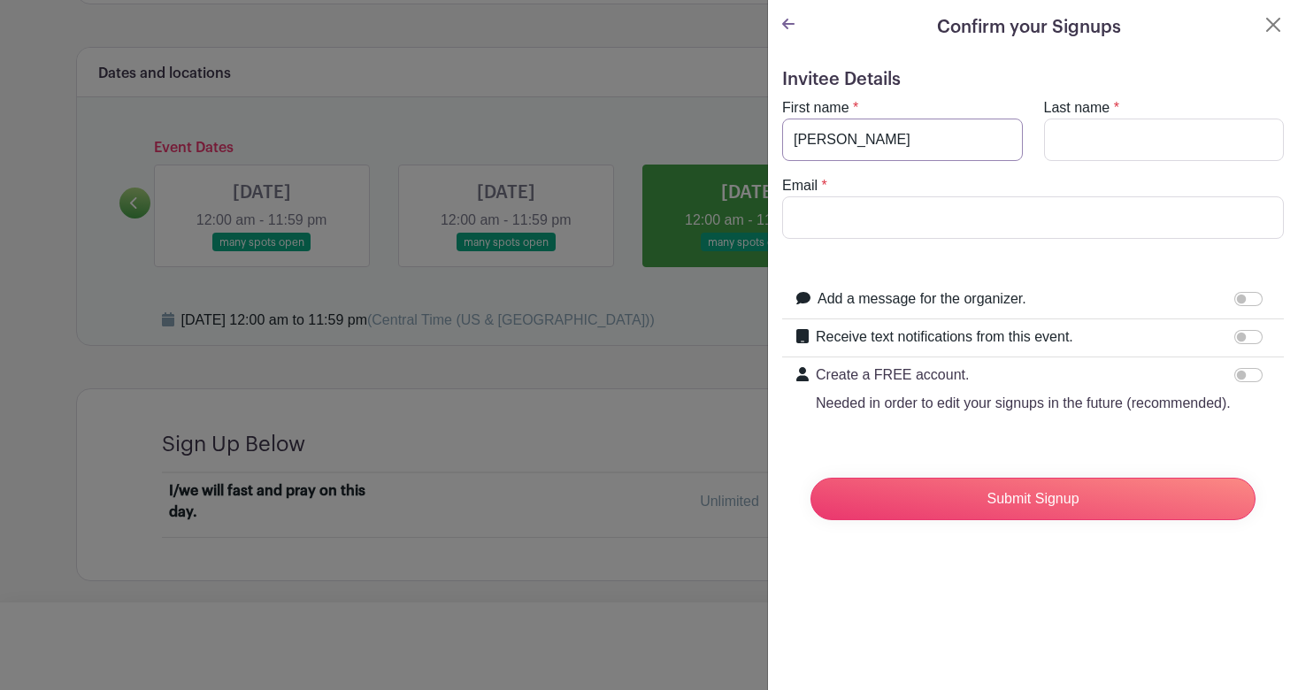
type input "[PERSON_NAME]"
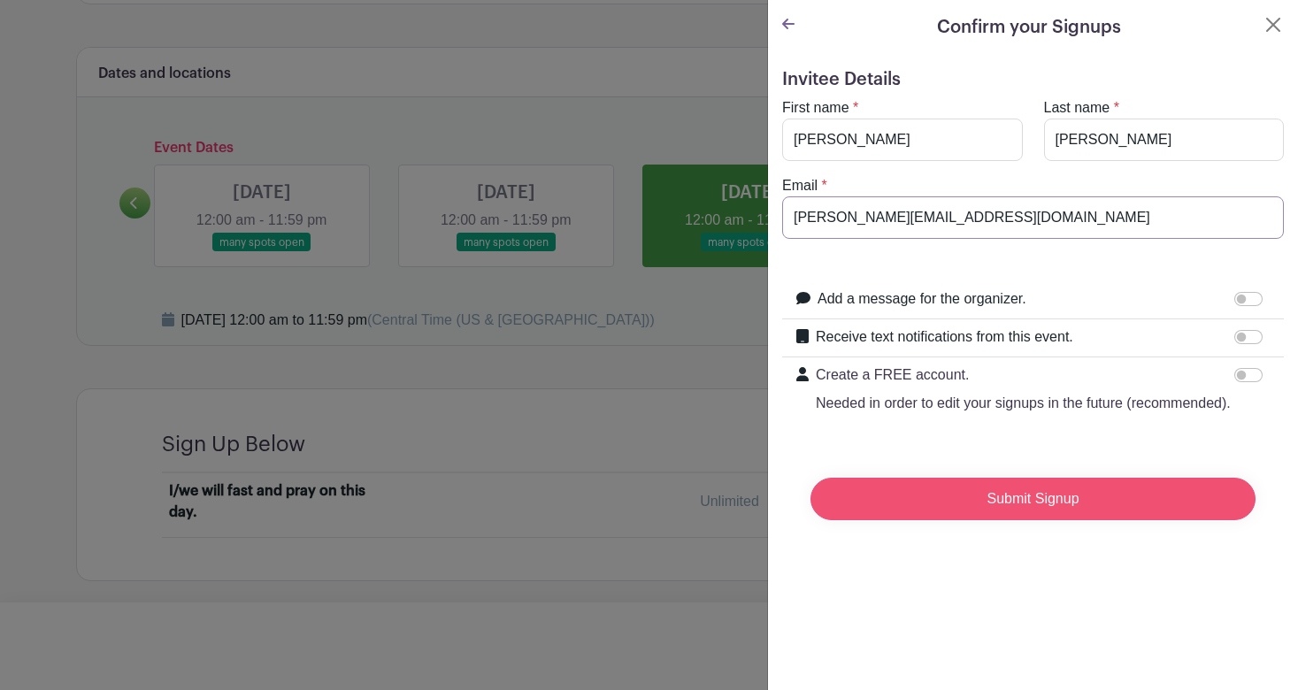
type input "[PERSON_NAME][EMAIL_ADDRESS][DOMAIN_NAME]"
click at [955, 503] on input "Submit Signup" at bounding box center [1032, 499] width 445 height 42
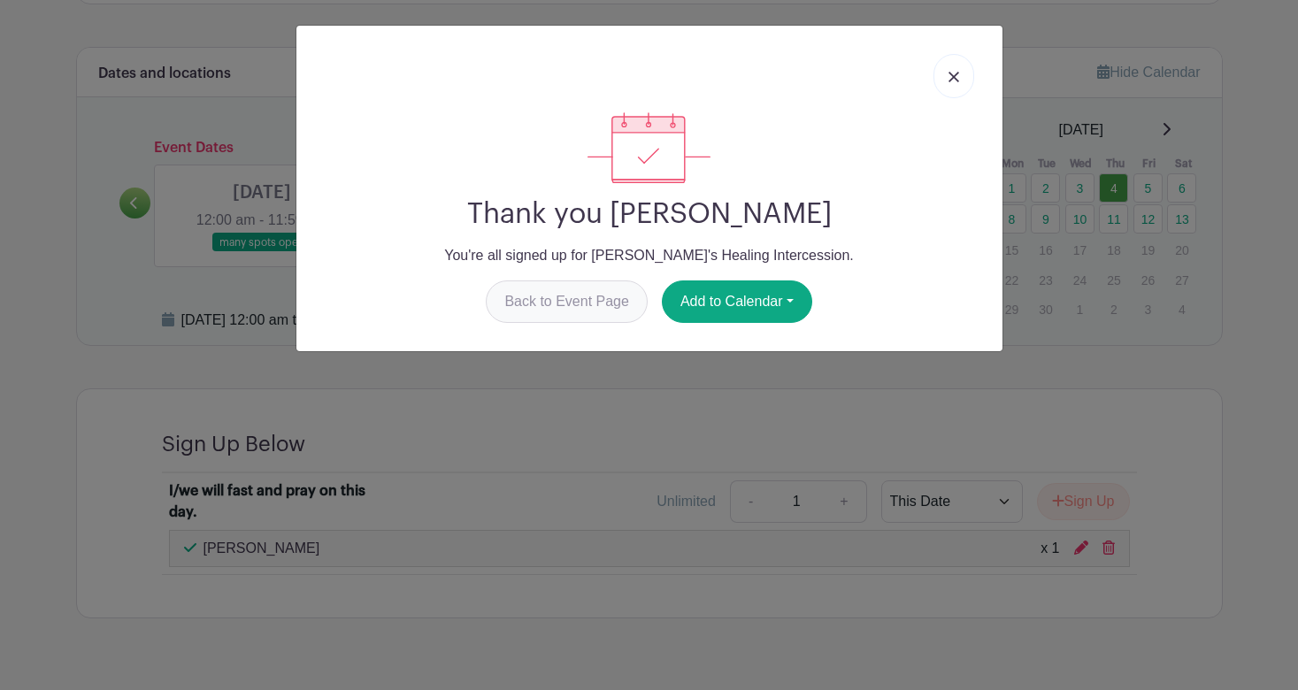
click at [580, 308] on link "Back to Event Page" at bounding box center [567, 301] width 162 height 42
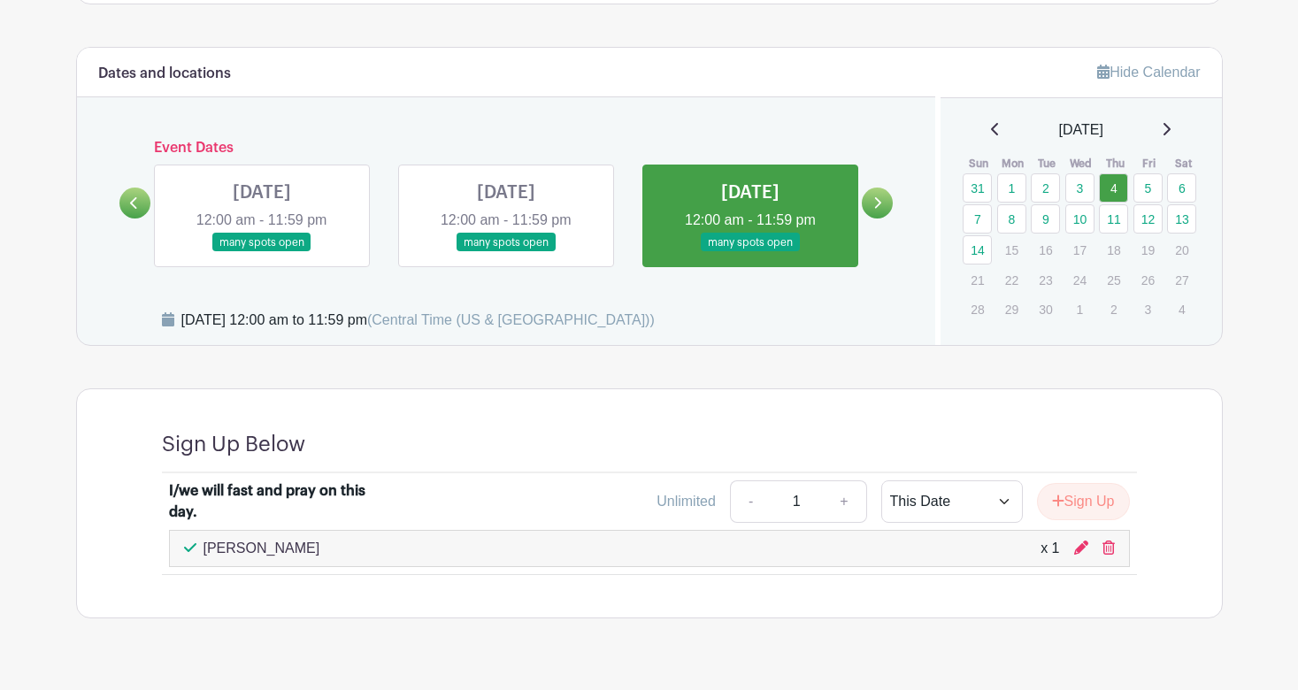
click at [139, 197] on link at bounding box center [134, 203] width 31 height 31
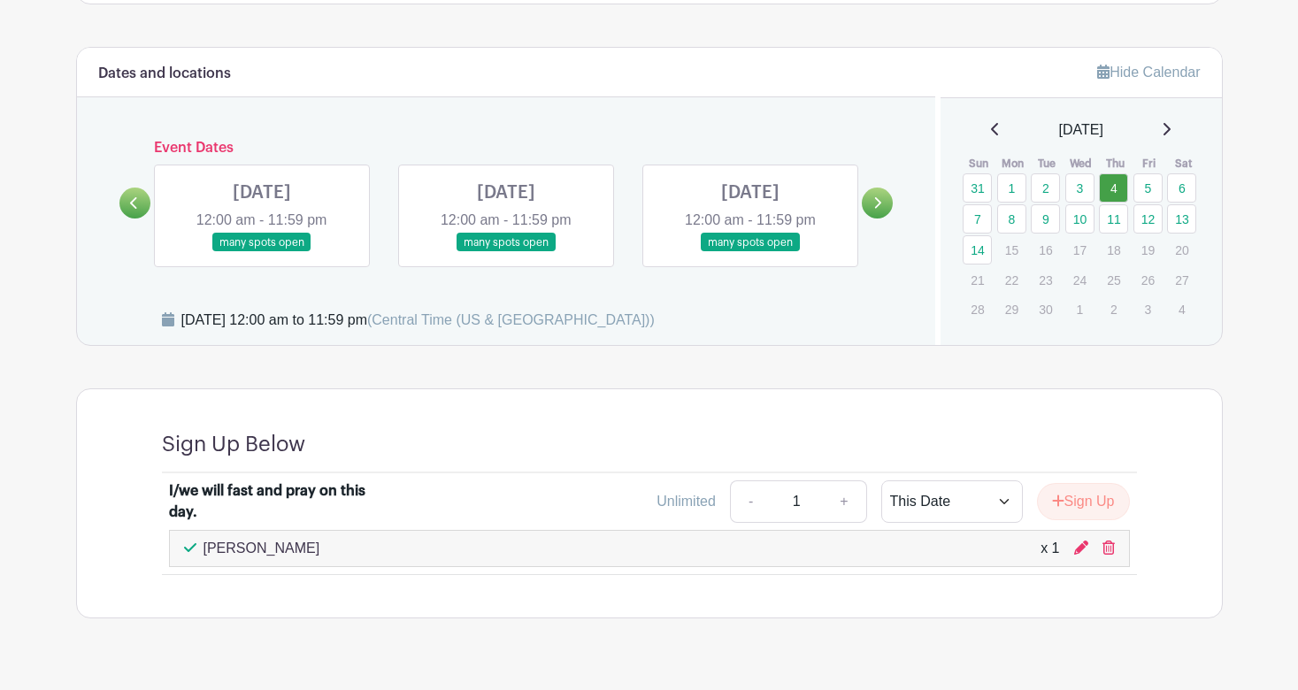
click at [139, 197] on link at bounding box center [134, 203] width 31 height 31
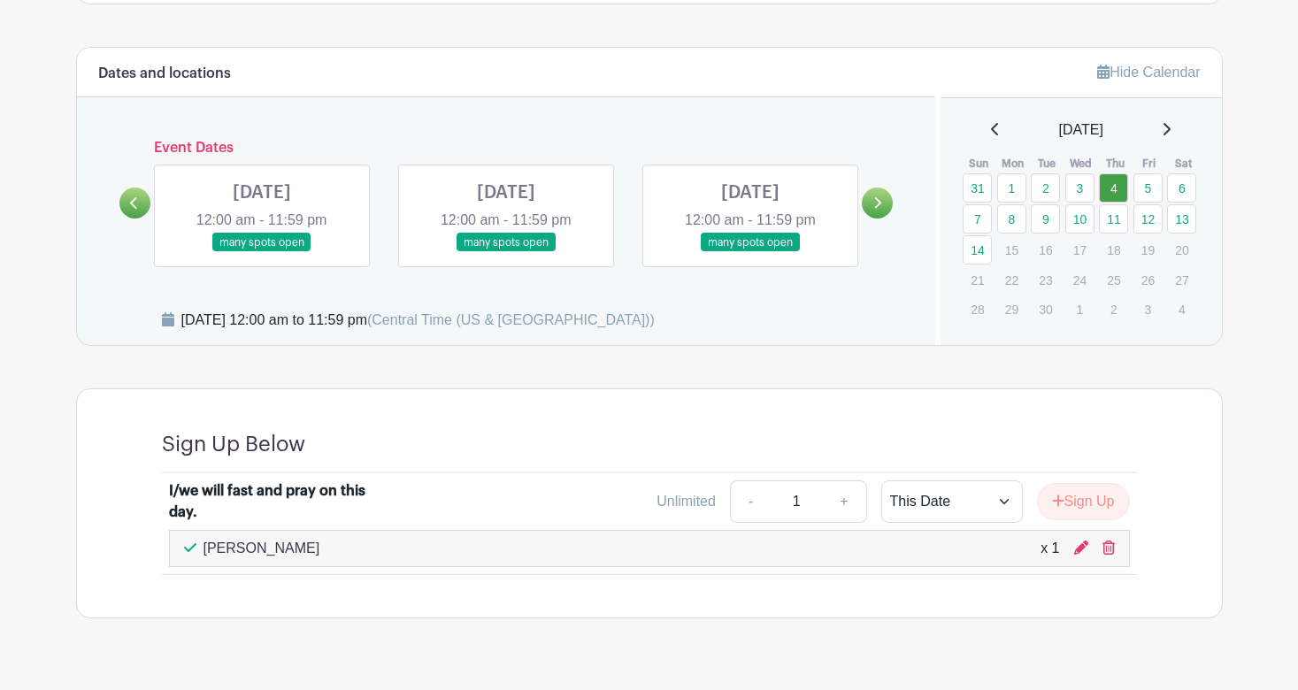
click at [262, 252] on link at bounding box center [262, 252] width 0 height 0
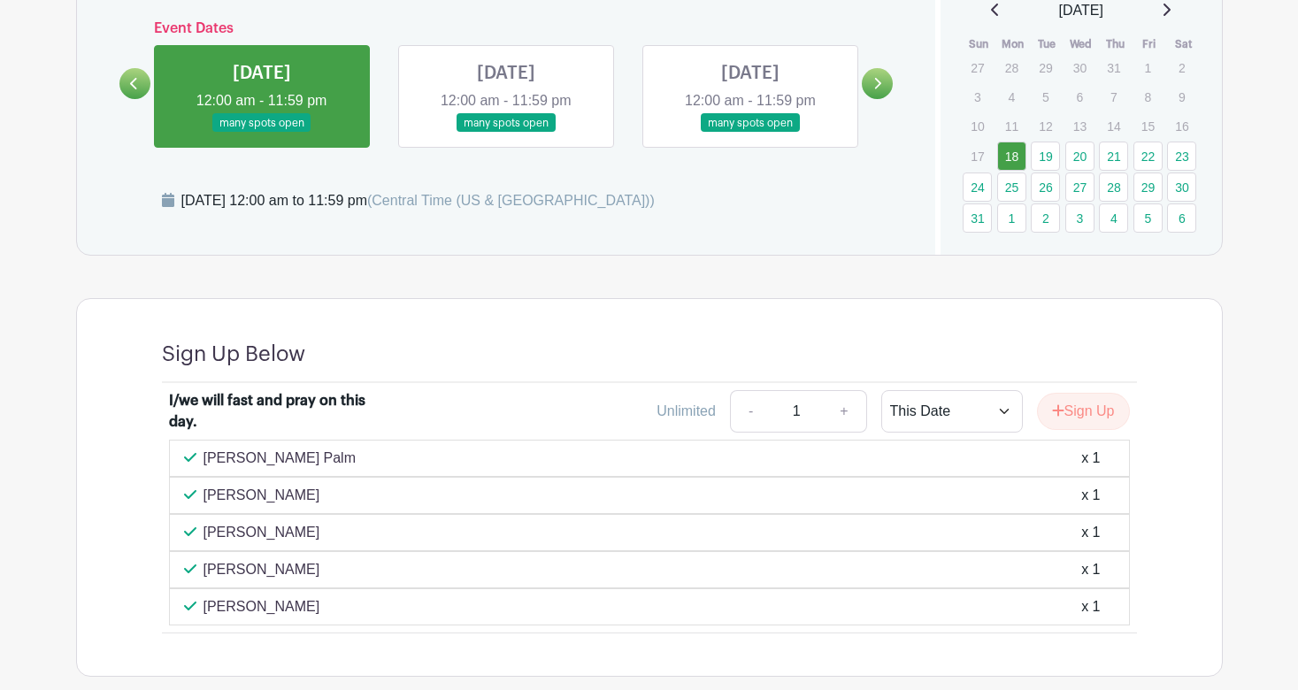
scroll to position [1189, 0]
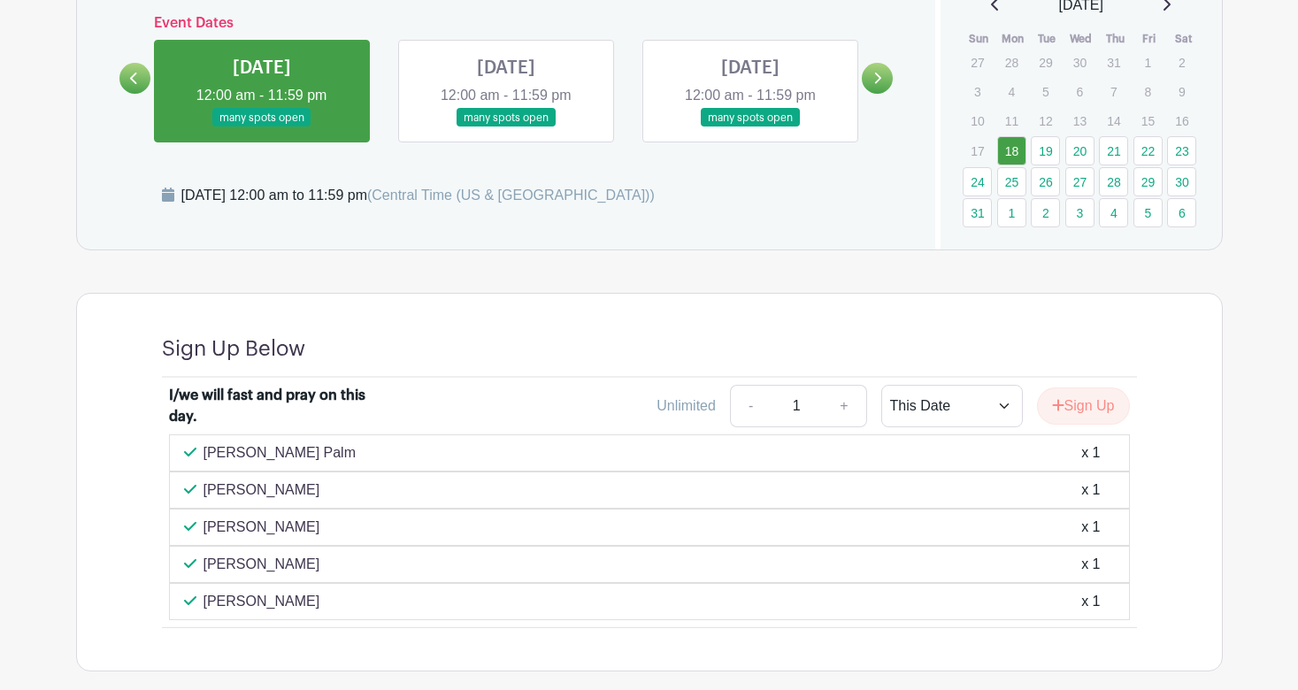
click at [506, 127] on link at bounding box center [506, 127] width 0 height 0
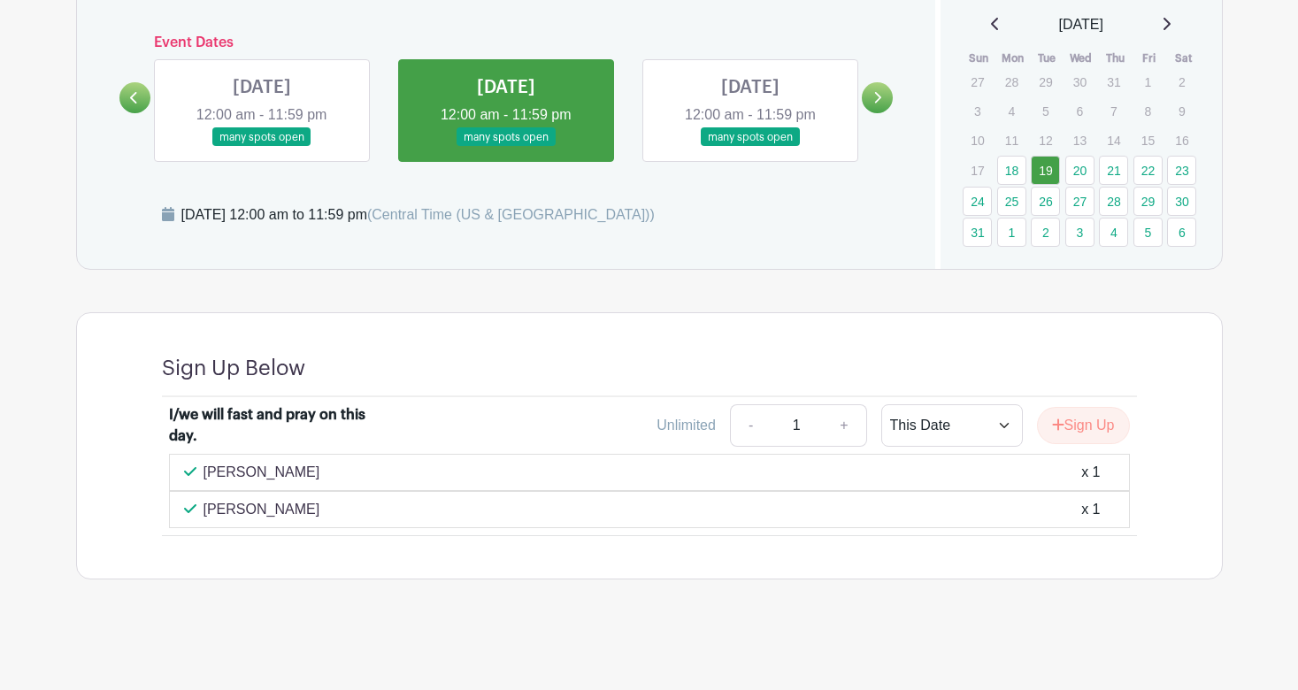
scroll to position [1168, 0]
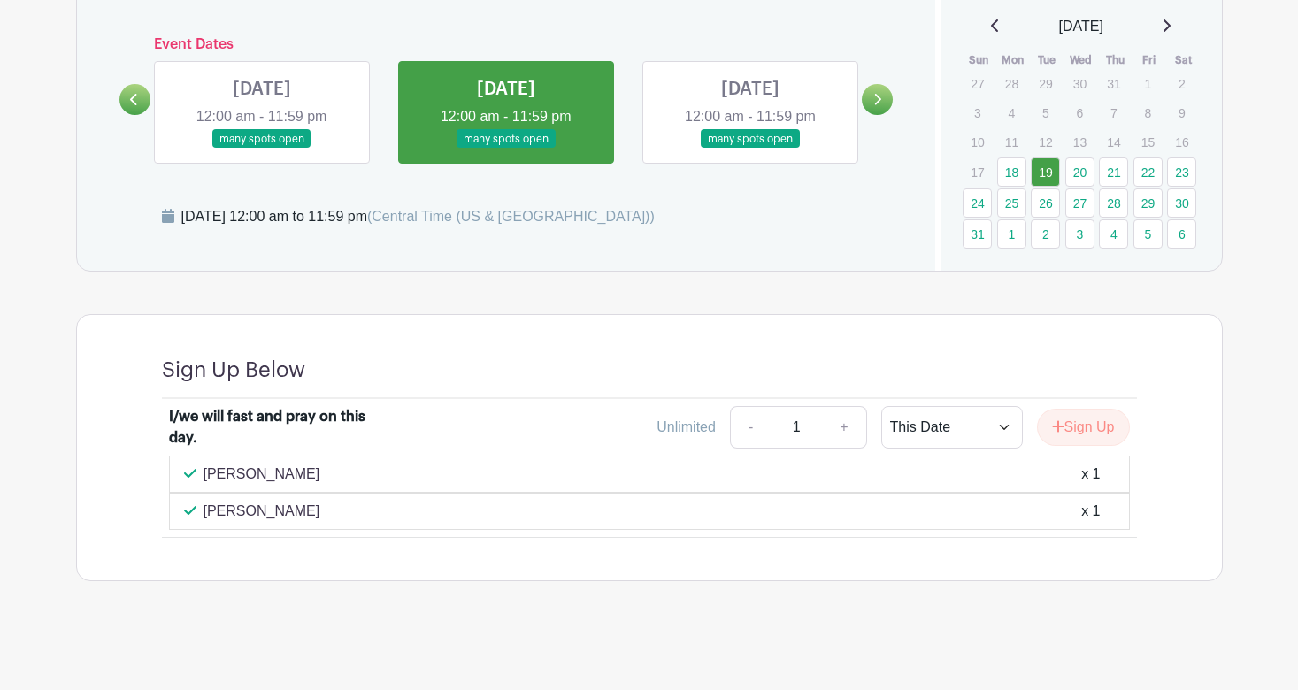
click at [750, 149] on link at bounding box center [750, 149] width 0 height 0
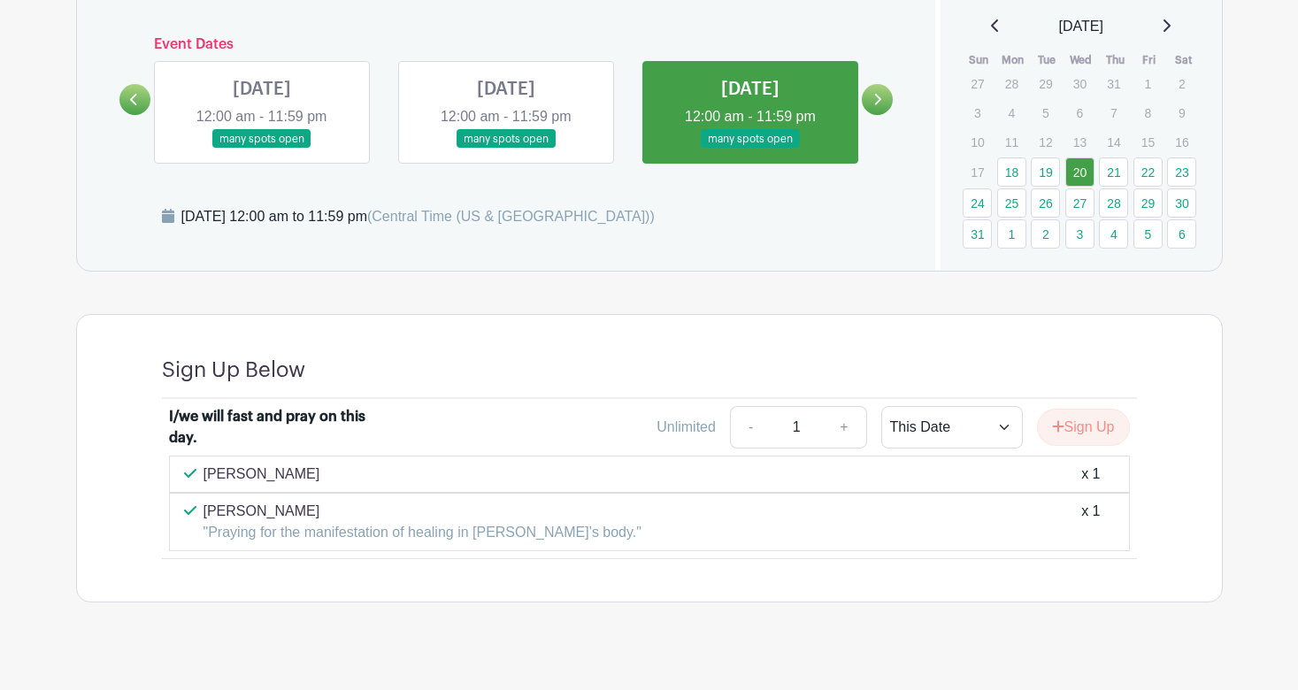
click at [506, 149] on link at bounding box center [506, 149] width 0 height 0
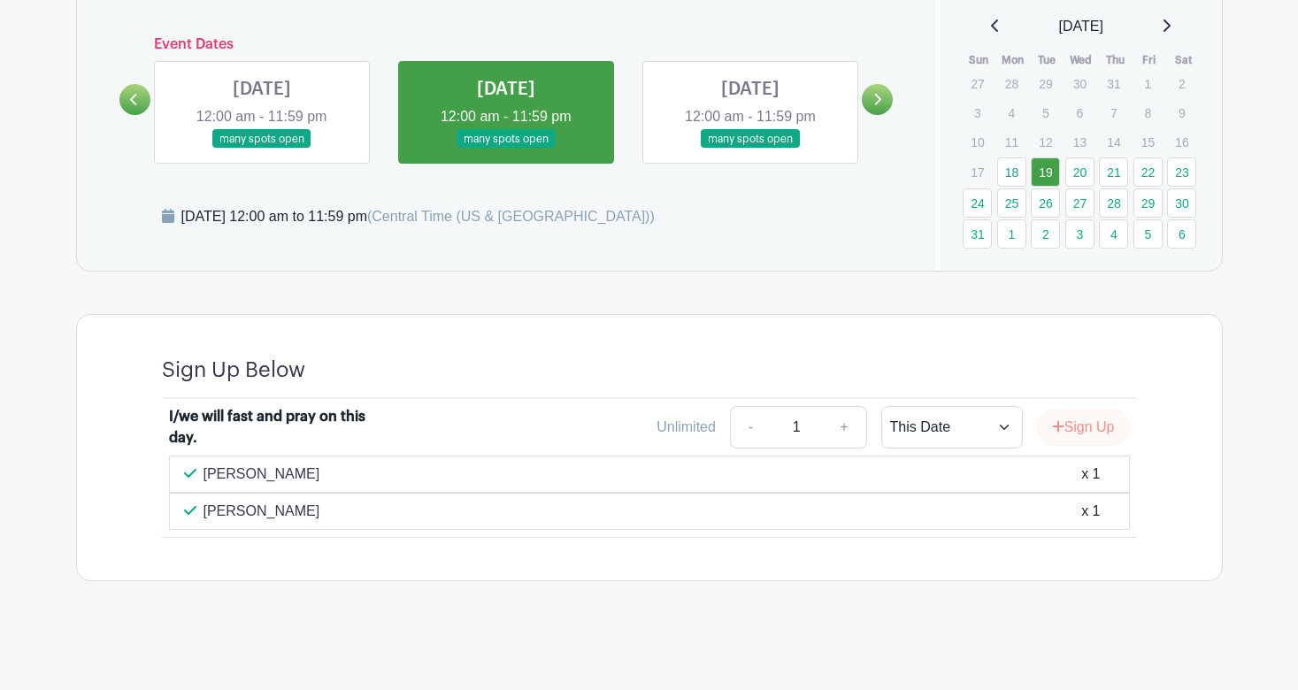
click at [1090, 427] on button "Sign Up" at bounding box center [1083, 427] width 93 height 37
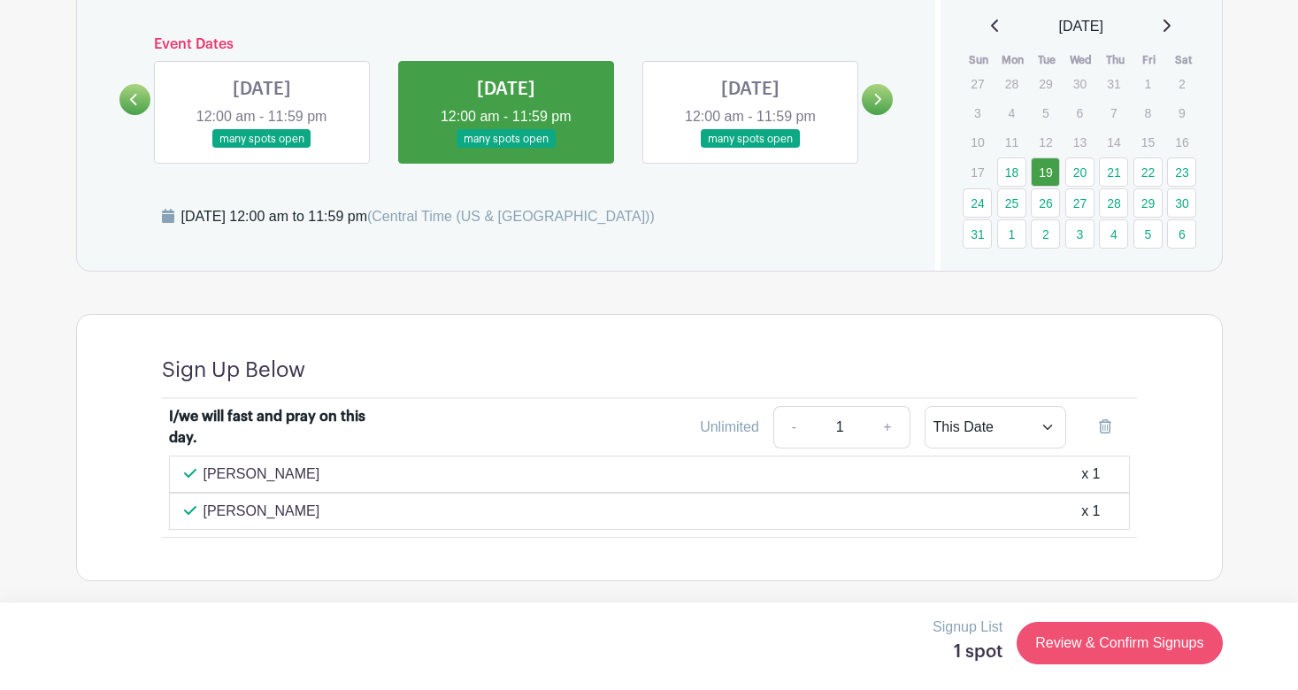
click at [1110, 640] on link "Review & Confirm Signups" at bounding box center [1119, 643] width 205 height 42
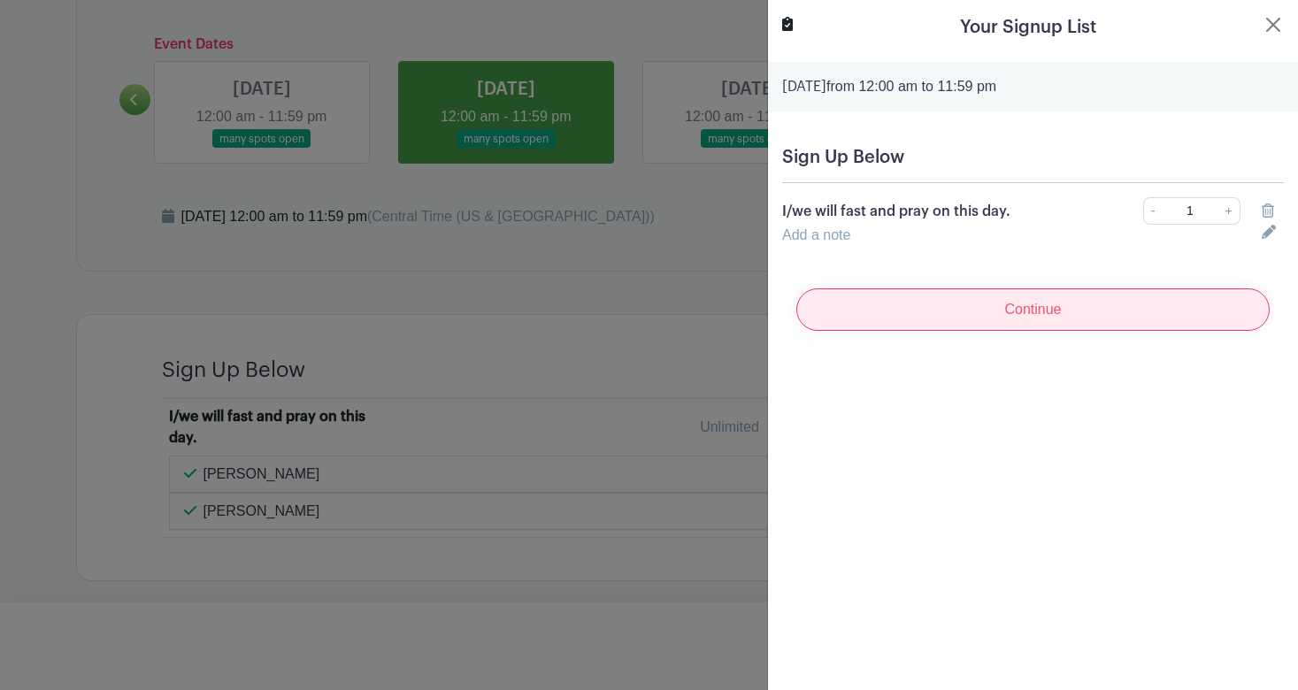
click at [983, 321] on input "Continue" at bounding box center [1032, 309] width 473 height 42
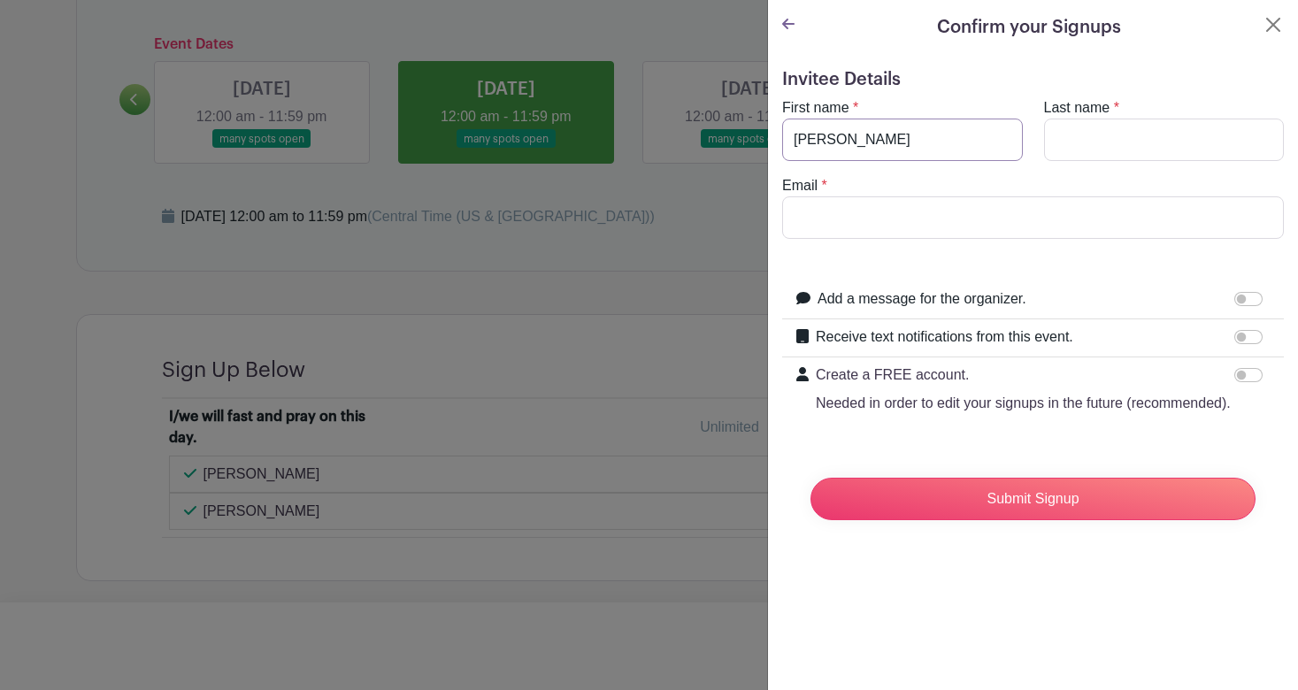
type input "[PERSON_NAME]"
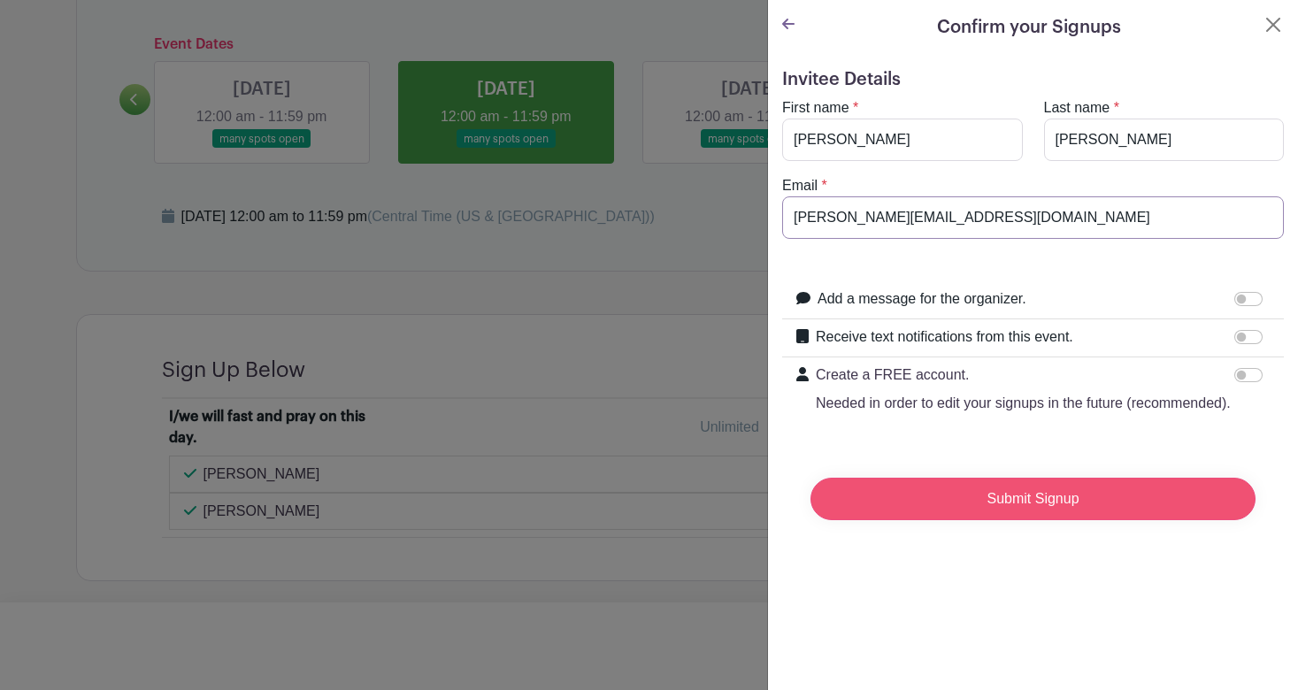
type input "[PERSON_NAME][EMAIL_ADDRESS][DOMAIN_NAME]"
click at [973, 496] on input "Submit Signup" at bounding box center [1032, 499] width 445 height 42
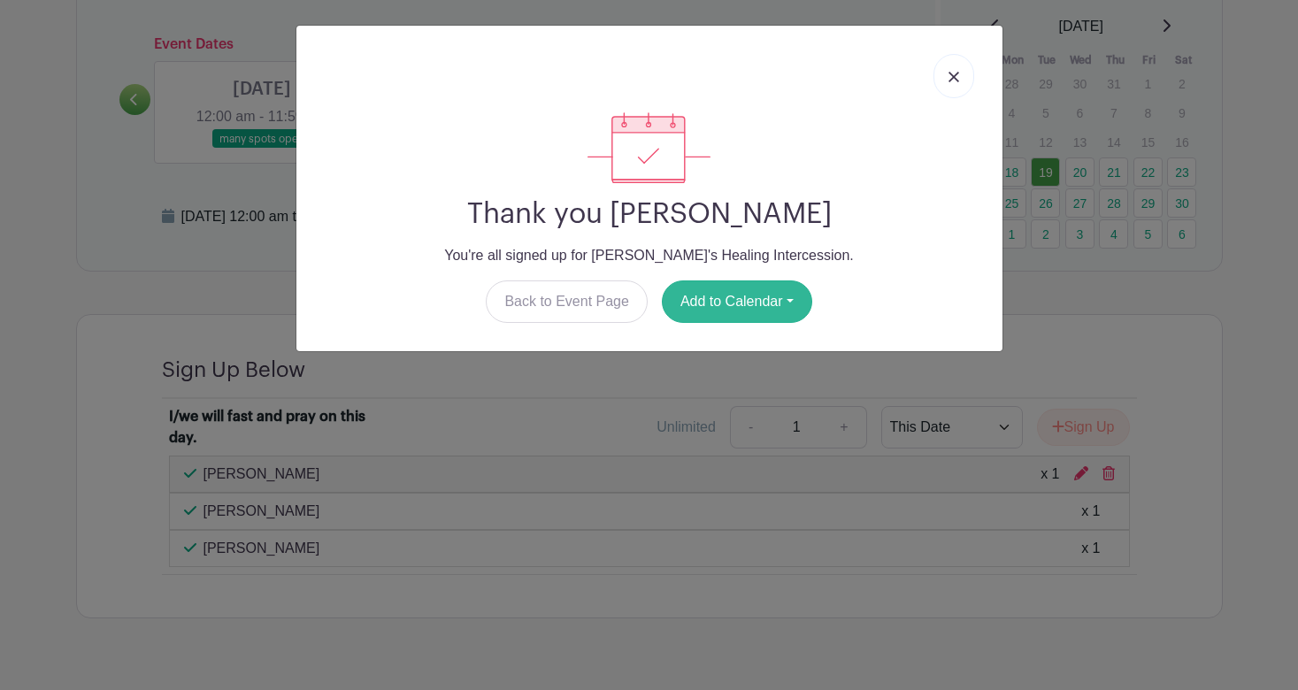
click at [751, 307] on button "Add to Calendar" at bounding box center [737, 301] width 150 height 42
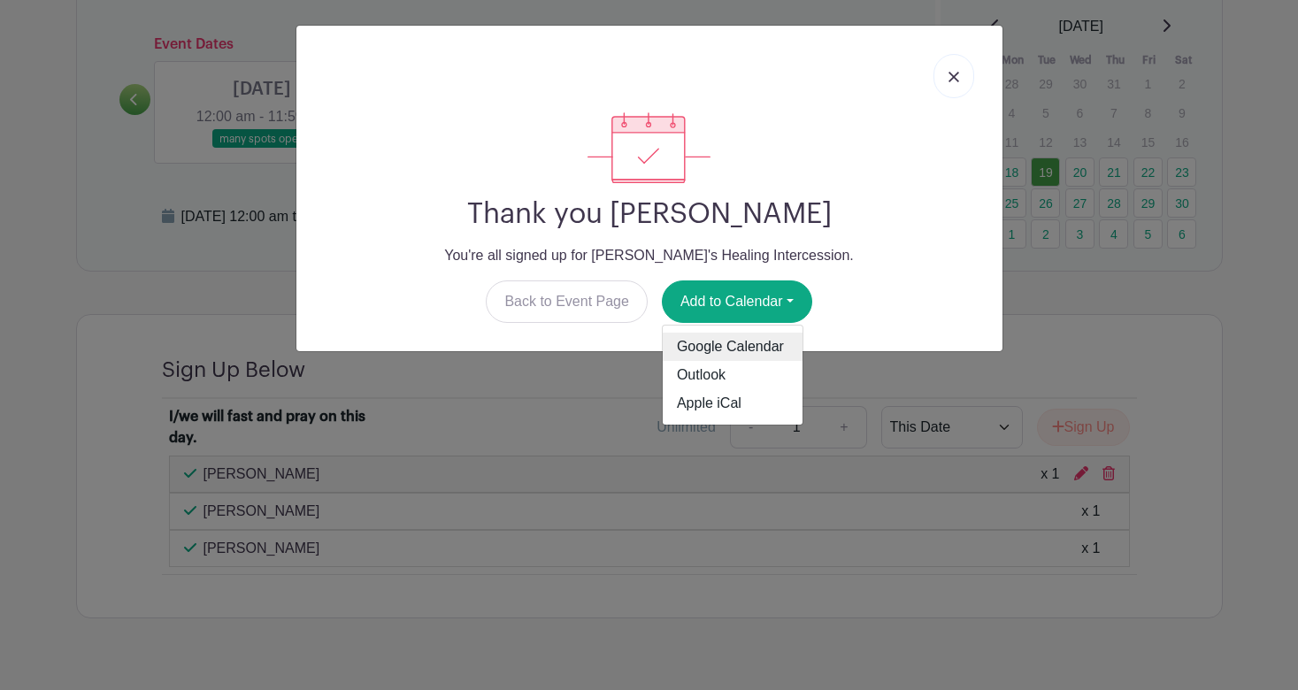
click at [742, 346] on link "Google Calendar" at bounding box center [733, 347] width 140 height 28
